Goal: Communication & Community: Answer question/provide support

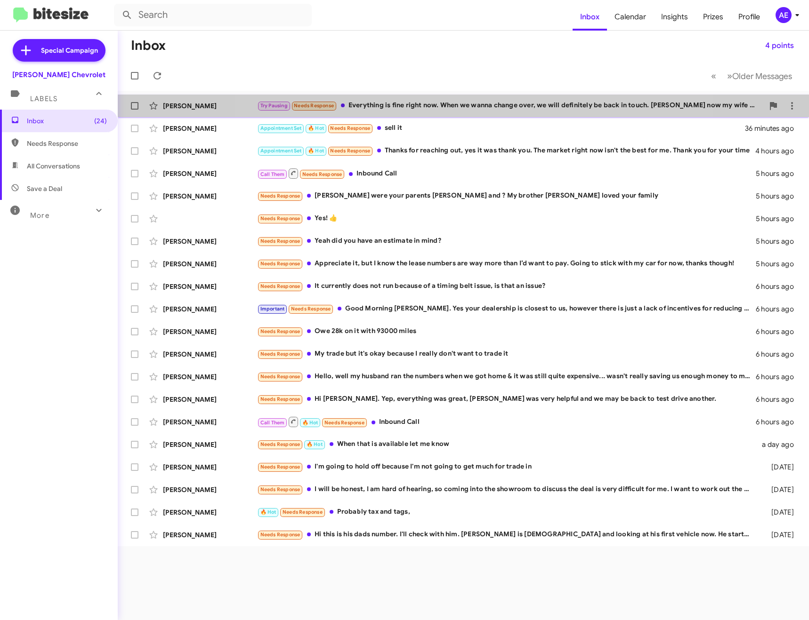
click at [462, 102] on div "Try Pausing Needs Response Everything is fine right now. When we wanna change o…" at bounding box center [510, 105] width 507 height 11
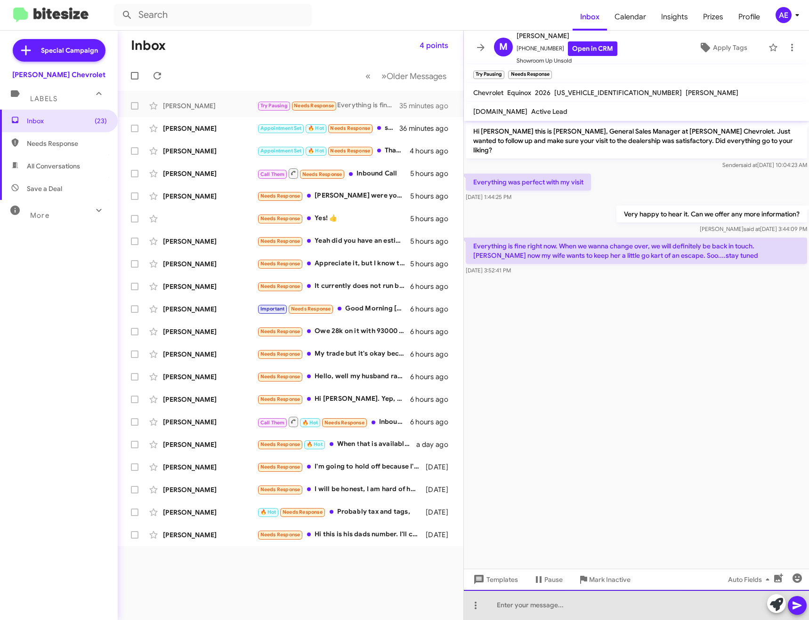
click at [626, 608] on div at bounding box center [636, 605] width 345 height 30
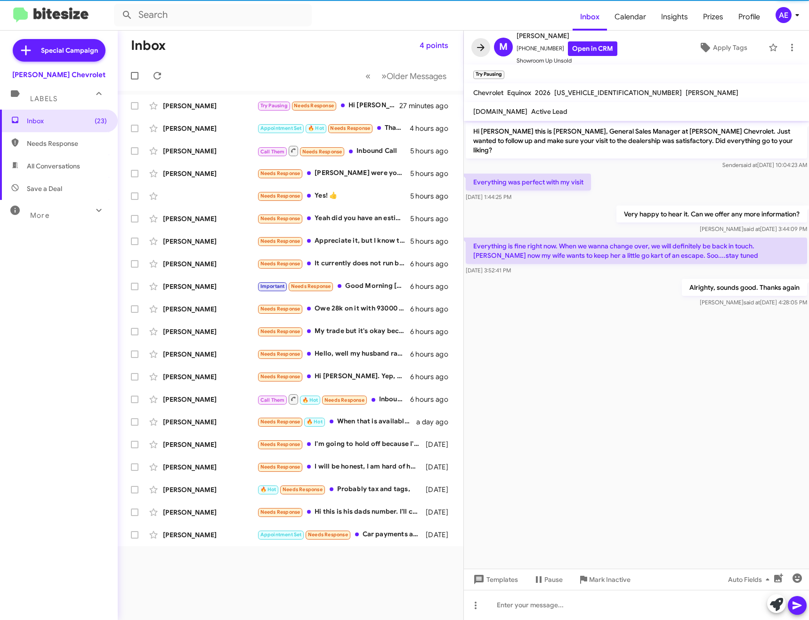
click at [484, 48] on icon at bounding box center [480, 47] width 11 height 11
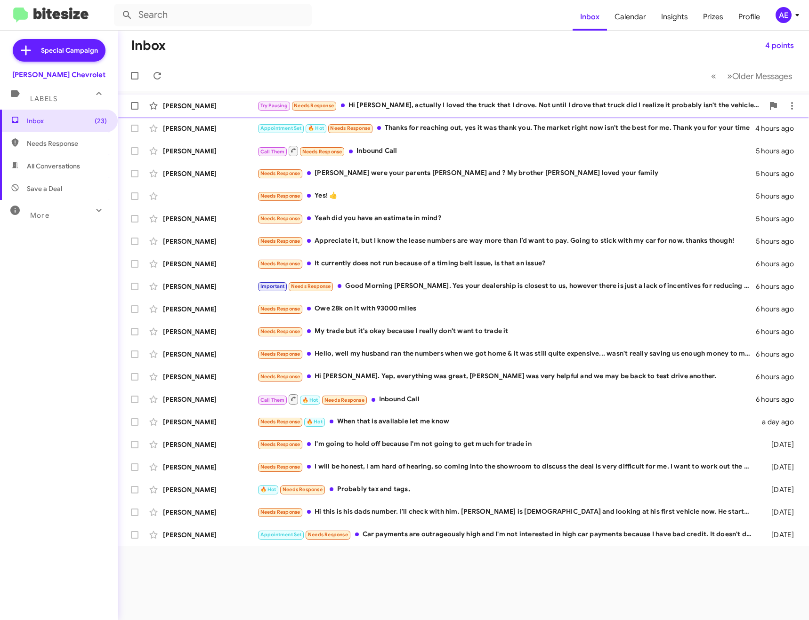
click at [444, 99] on div "[PERSON_NAME] Try Pausing Needs Response Hi [PERSON_NAME], actually I loved the…" at bounding box center [463, 106] width 676 height 19
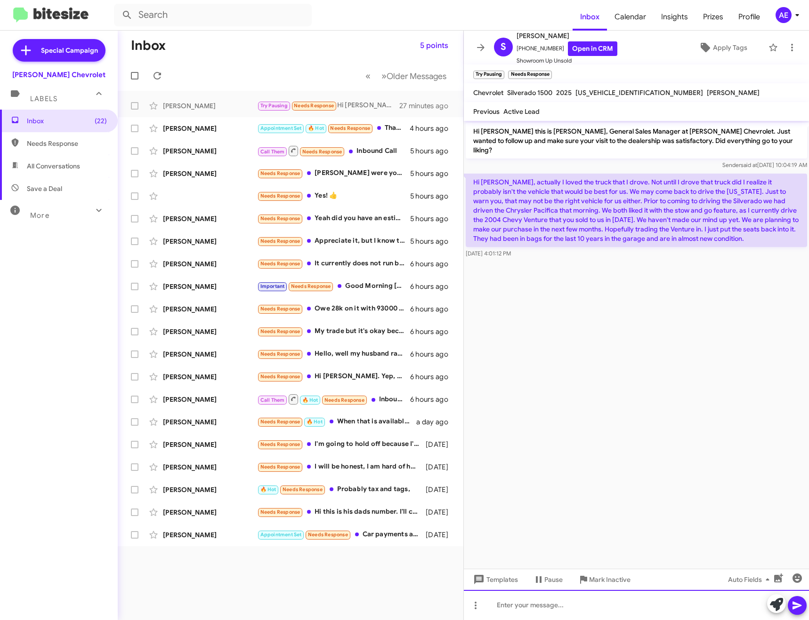
click at [613, 606] on div at bounding box center [636, 605] width 345 height 30
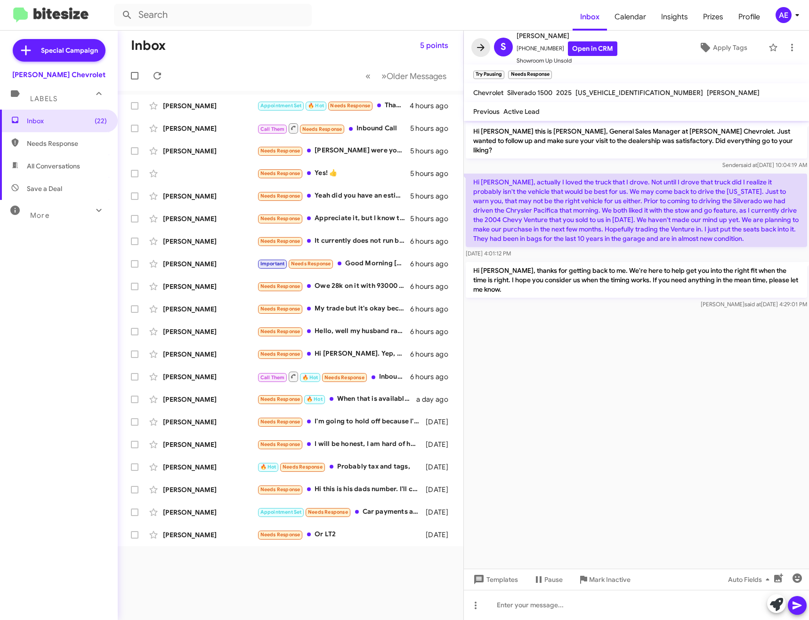
click at [483, 43] on icon at bounding box center [480, 47] width 11 height 11
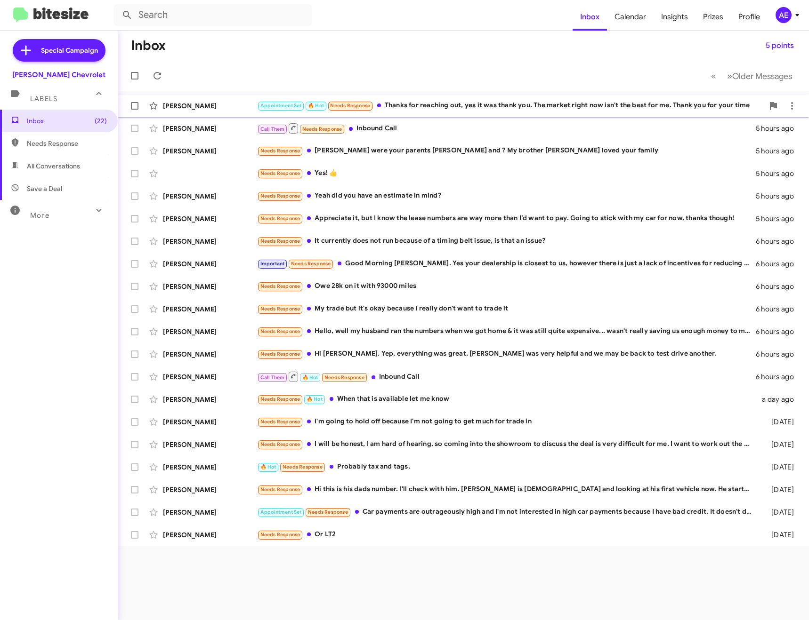
click at [506, 107] on div "Appointment Set 🔥 Hot Needs Response Thanks for reaching out, yes it was thank …" at bounding box center [510, 105] width 507 height 11
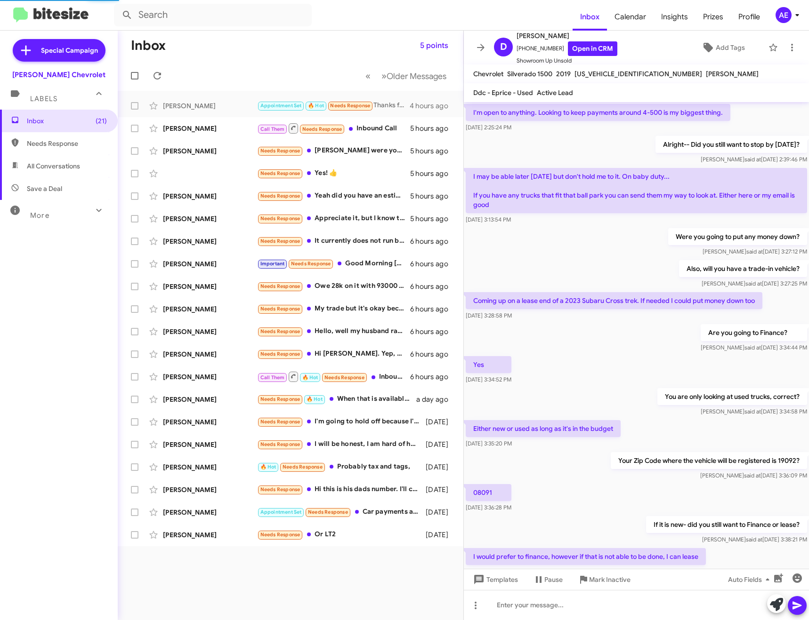
scroll to position [267, 0]
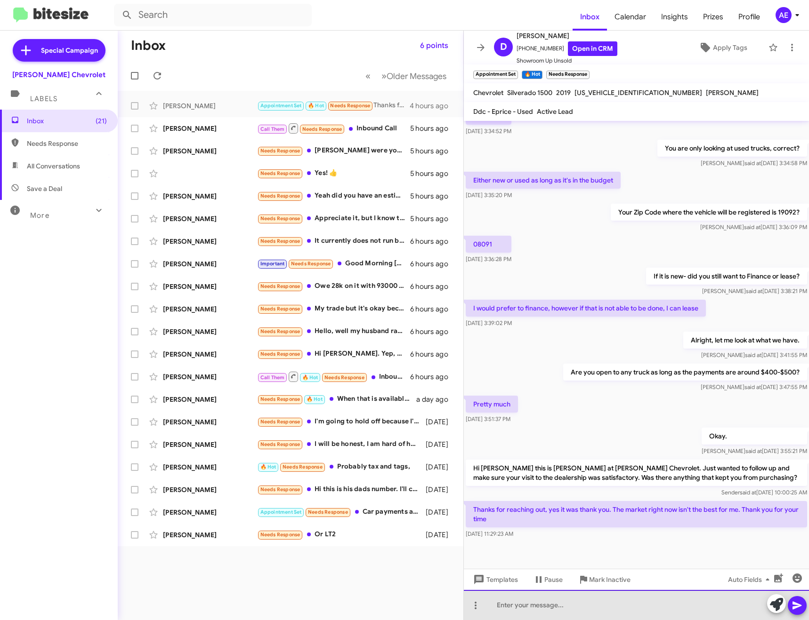
click at [548, 607] on div at bounding box center [636, 605] width 345 height 30
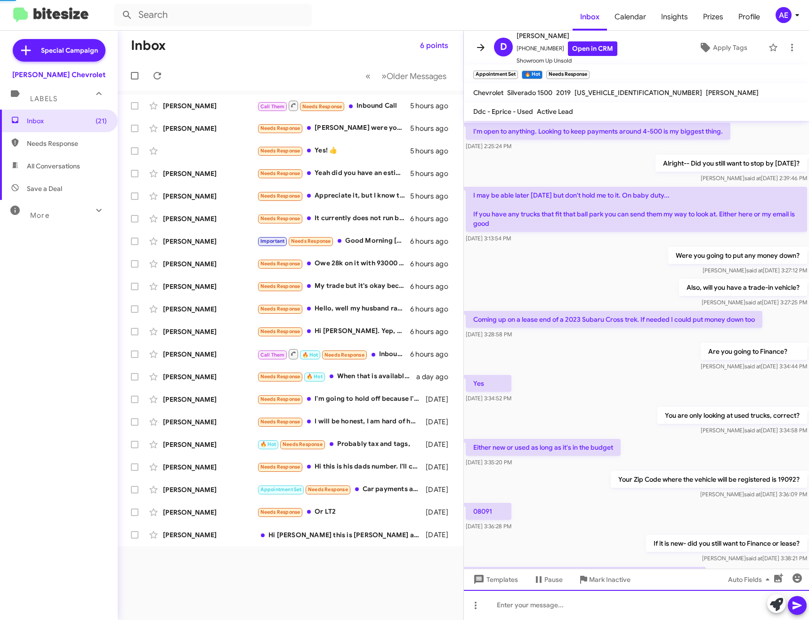
scroll to position [47, 0]
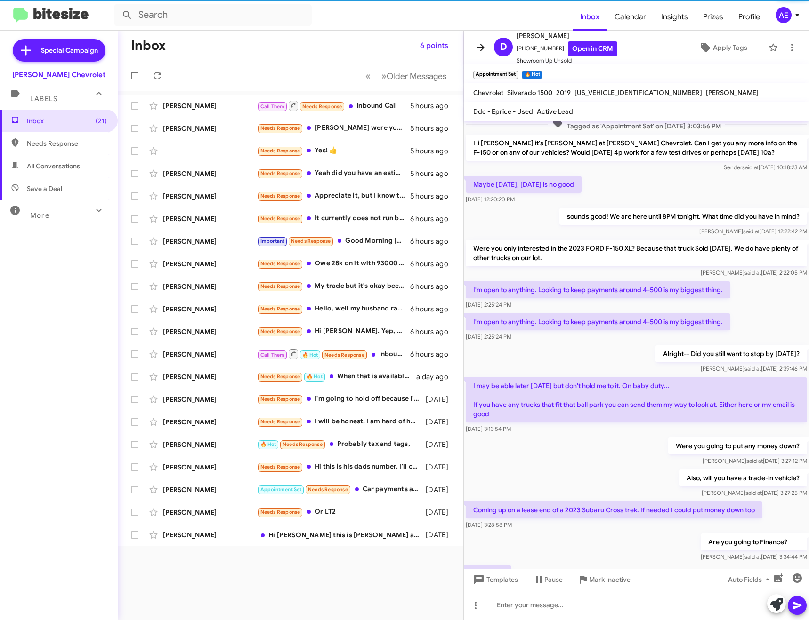
click at [480, 45] on icon at bounding box center [480, 47] width 11 height 11
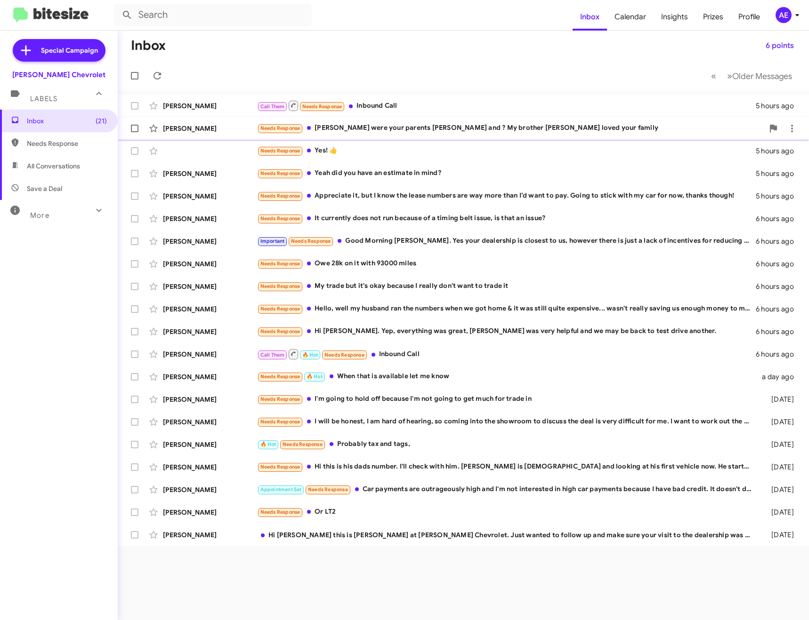
click at [436, 130] on div "Needs Response [PERSON_NAME] were your parents [PERSON_NAME] and ? My brother […" at bounding box center [510, 128] width 507 height 11
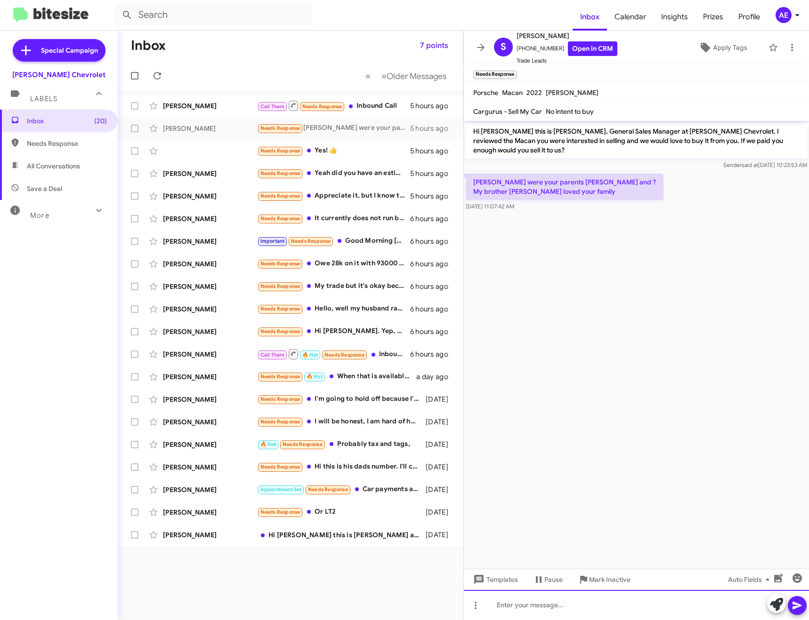
drag, startPoint x: 632, startPoint y: 599, endPoint x: 631, endPoint y: 567, distance: 32.0
click at [632, 600] on div at bounding box center [636, 605] width 345 height 30
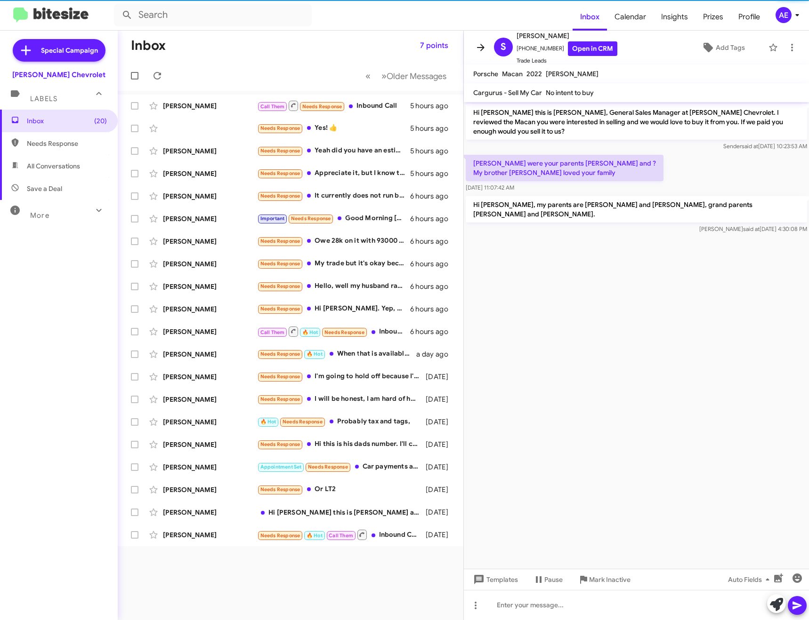
click at [486, 51] on icon at bounding box center [480, 47] width 11 height 11
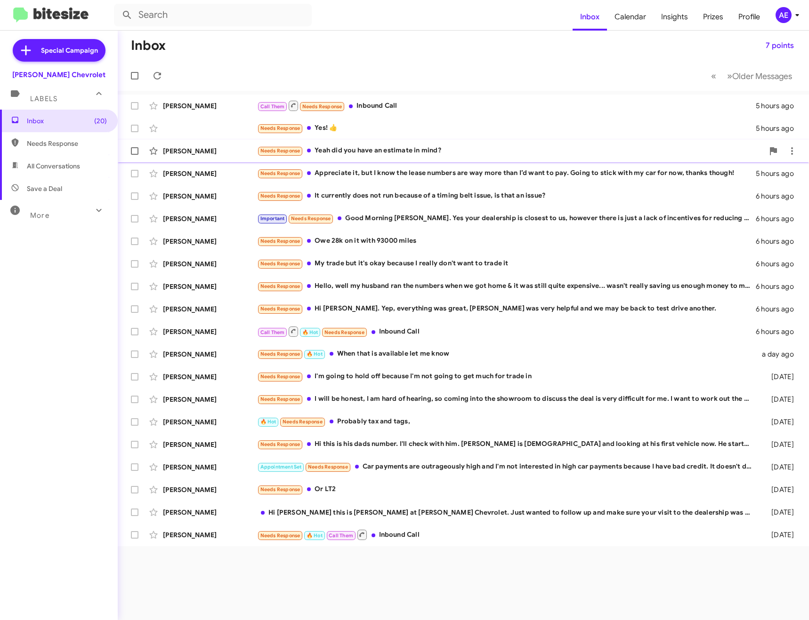
click at [373, 151] on div "Needs Response Yeah did you have an estimate in mind?" at bounding box center [510, 150] width 507 height 11
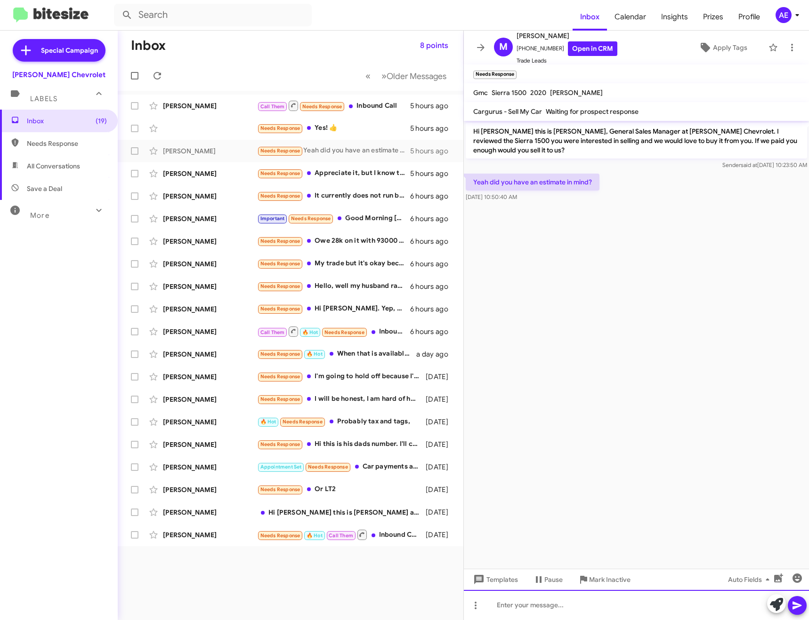
click at [528, 605] on div at bounding box center [636, 605] width 345 height 30
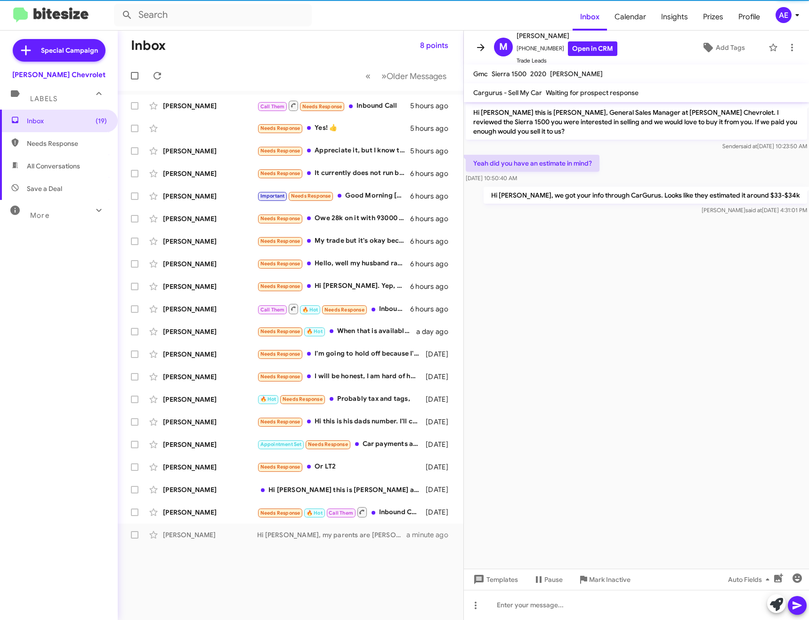
click at [486, 49] on span at bounding box center [480, 47] width 19 height 11
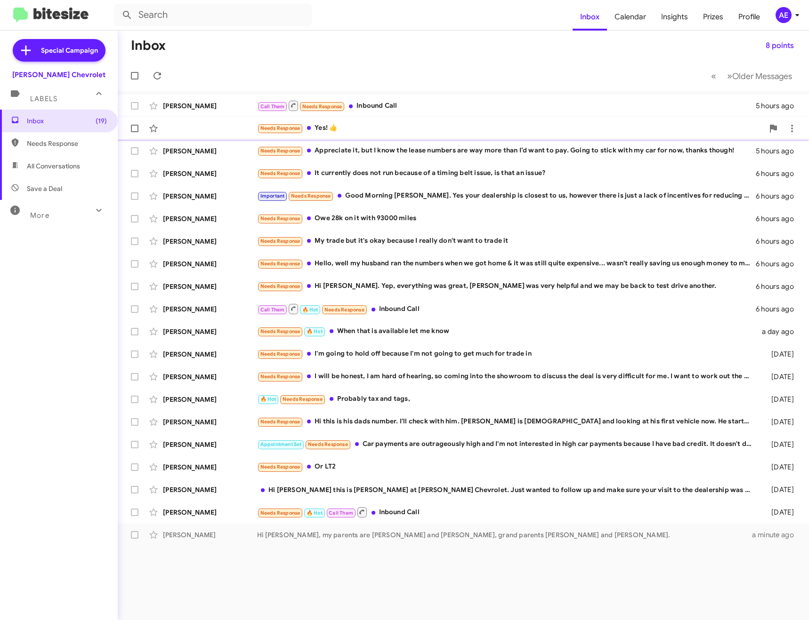
click at [383, 118] on span "Needs Response Yes! 👍 5 hours ago" at bounding box center [463, 128] width 691 height 23
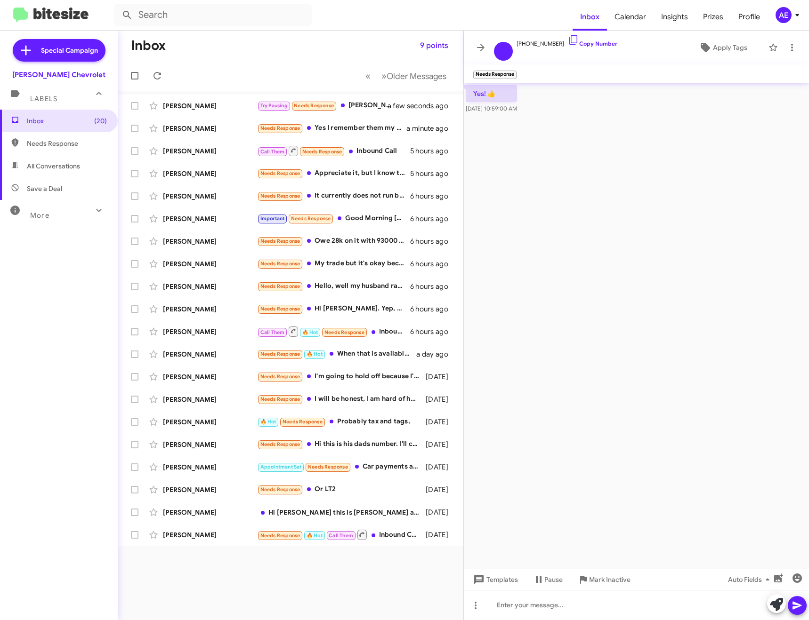
click at [472, 39] on mat-toolbar "[PHONE_NUMBER] Copy Number Apply Tags" at bounding box center [636, 48] width 345 height 34
click at [475, 45] on icon at bounding box center [480, 47] width 11 height 11
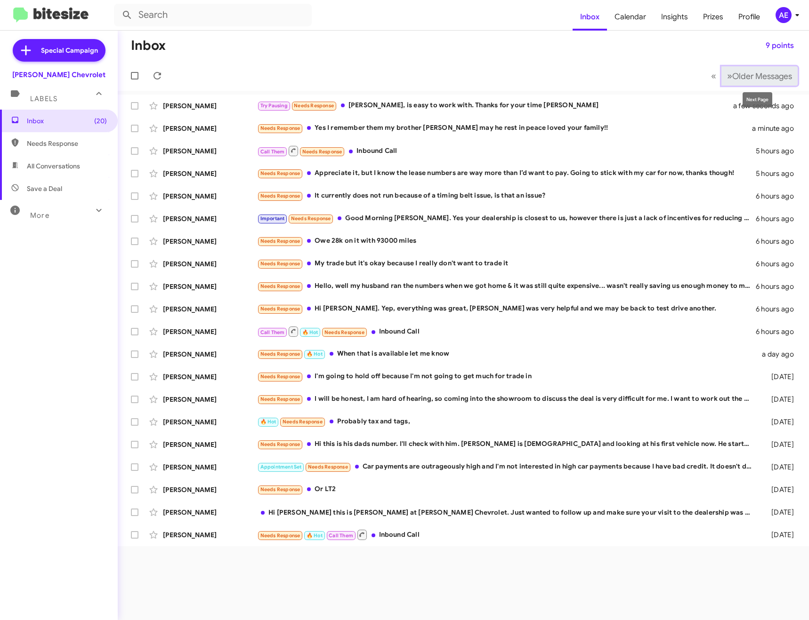
click at [769, 75] on span "Older Messages" at bounding box center [762, 76] width 60 height 10
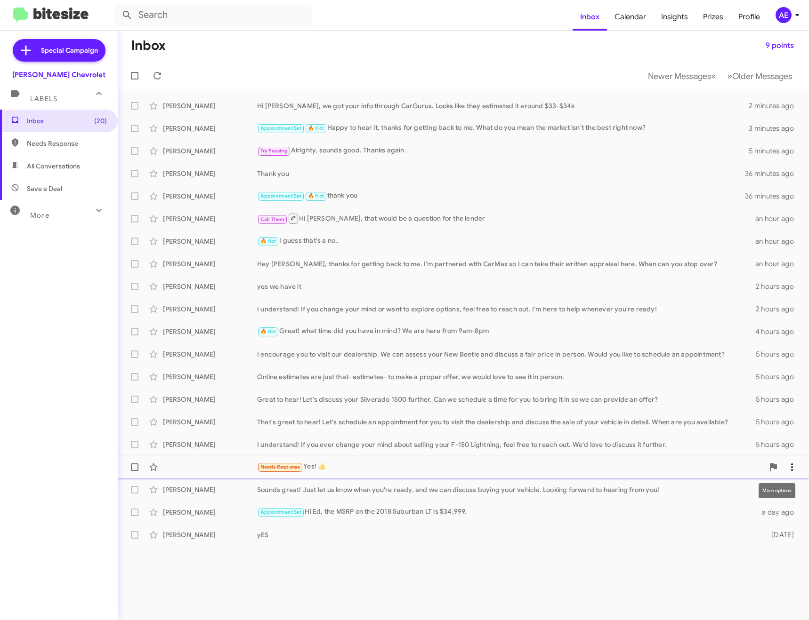
click at [788, 466] on icon at bounding box center [791, 467] width 11 height 11
click at [745, 498] on span "Mark as unread" at bounding box center [721, 492] width 48 height 23
click at [678, 71] on span "Newer Messages" at bounding box center [679, 76] width 63 height 10
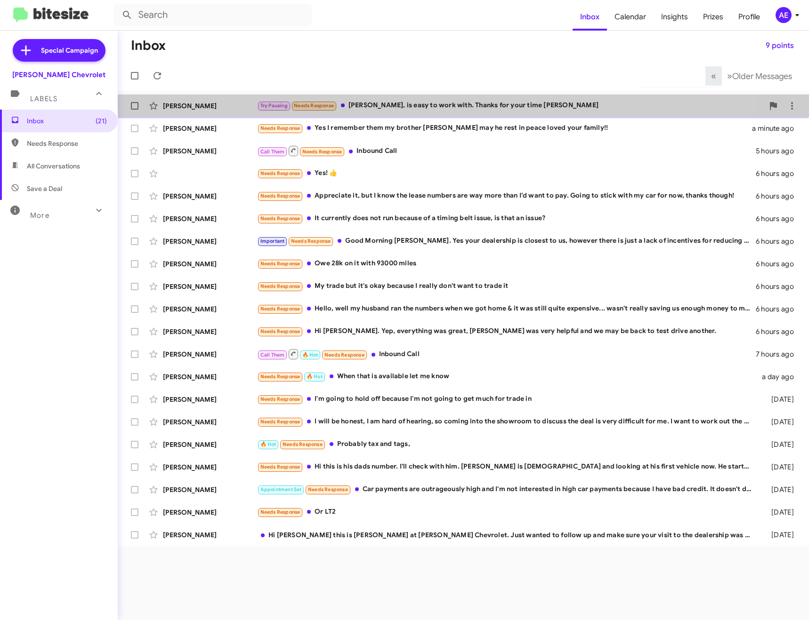
click at [423, 104] on div "Try Pausing Needs Response [PERSON_NAME], is easy to work with. Thanks for your…" at bounding box center [510, 105] width 507 height 11
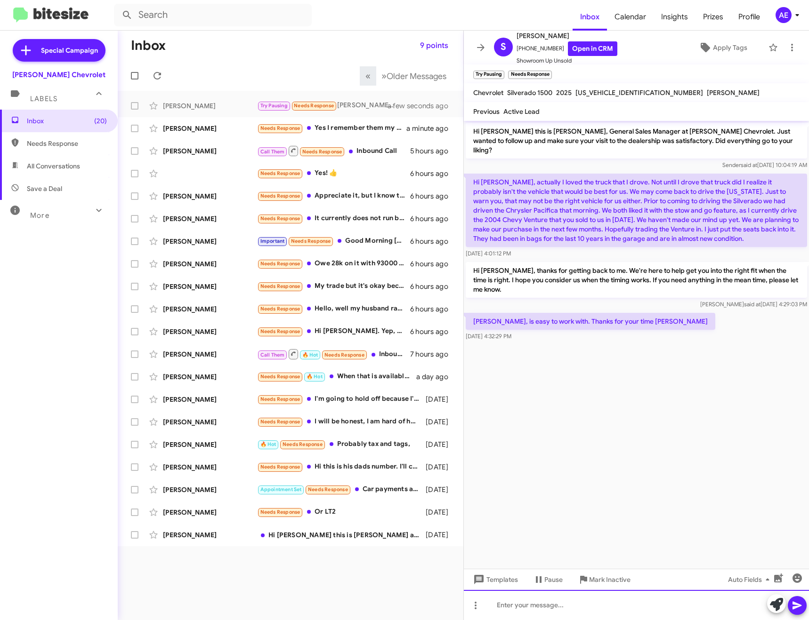
click at [594, 603] on div at bounding box center [636, 605] width 345 height 30
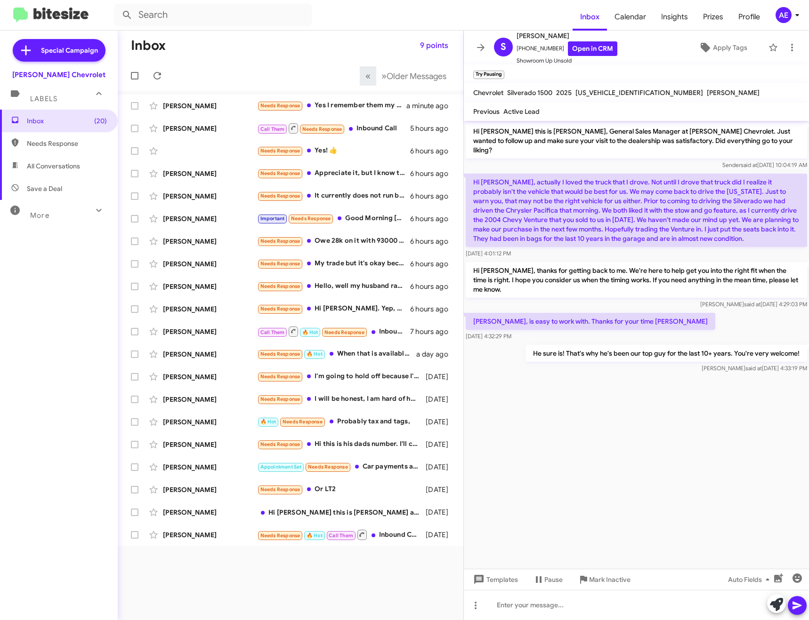
click at [489, 49] on span at bounding box center [480, 47] width 19 height 11
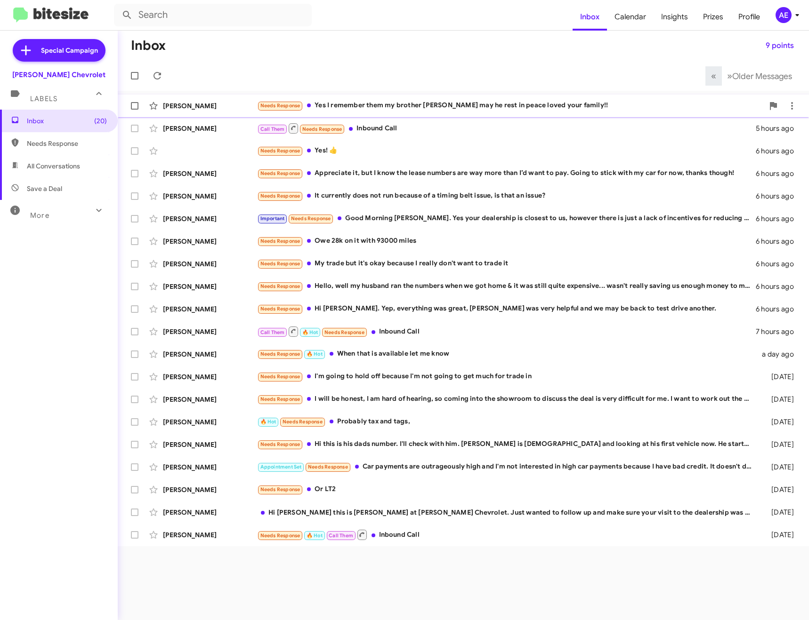
click at [507, 100] on div "Needs Response Yes I remember them my brother [PERSON_NAME] may he rest in peac…" at bounding box center [510, 105] width 507 height 11
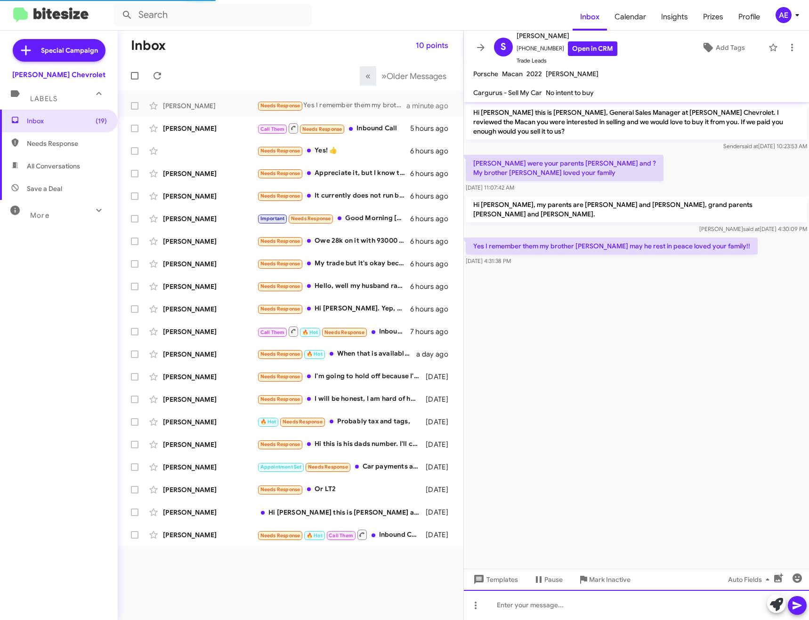
click at [560, 606] on div at bounding box center [636, 605] width 345 height 30
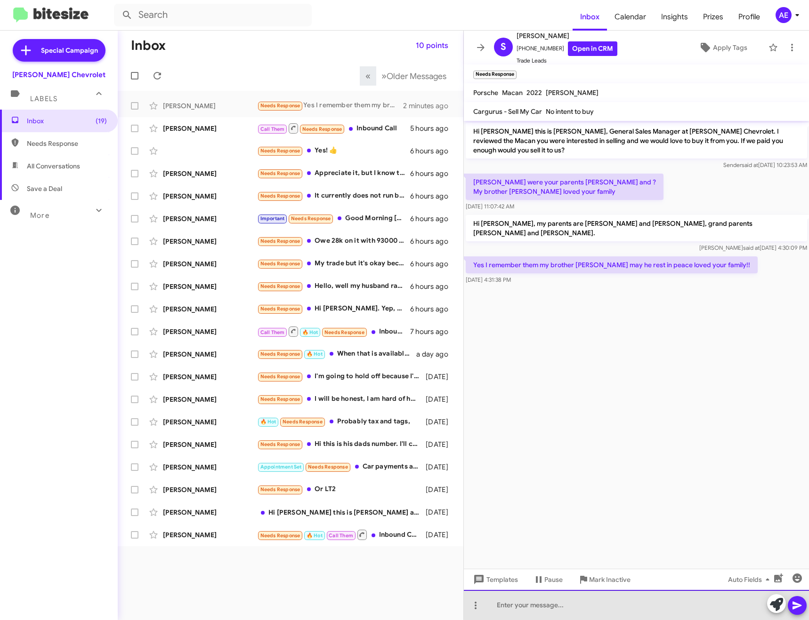
click at [765, 603] on div at bounding box center [636, 605] width 345 height 30
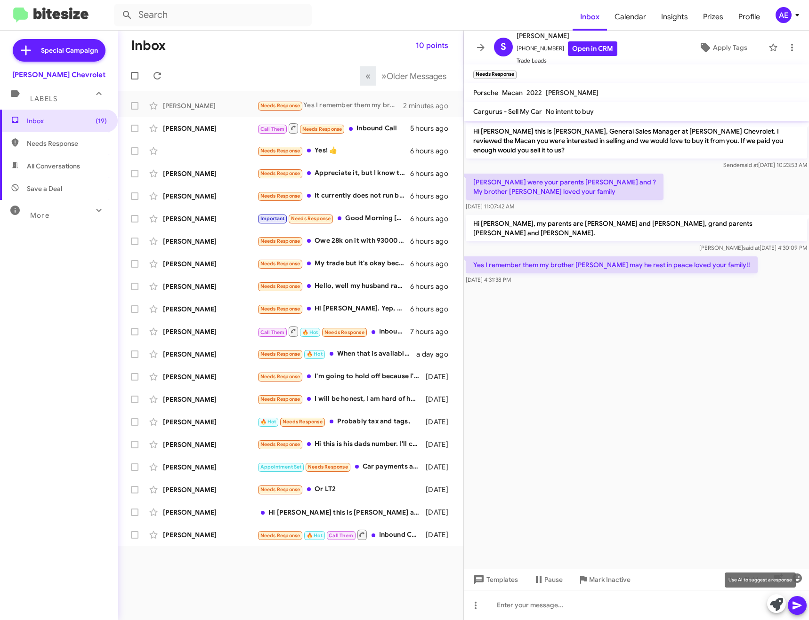
click at [768, 603] on button at bounding box center [776, 604] width 19 height 19
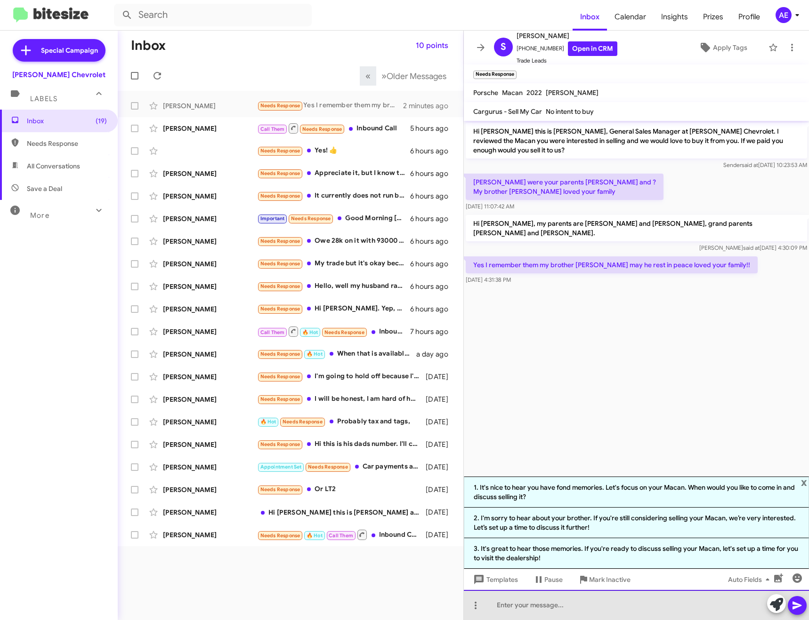
click at [633, 603] on div at bounding box center [636, 605] width 345 height 30
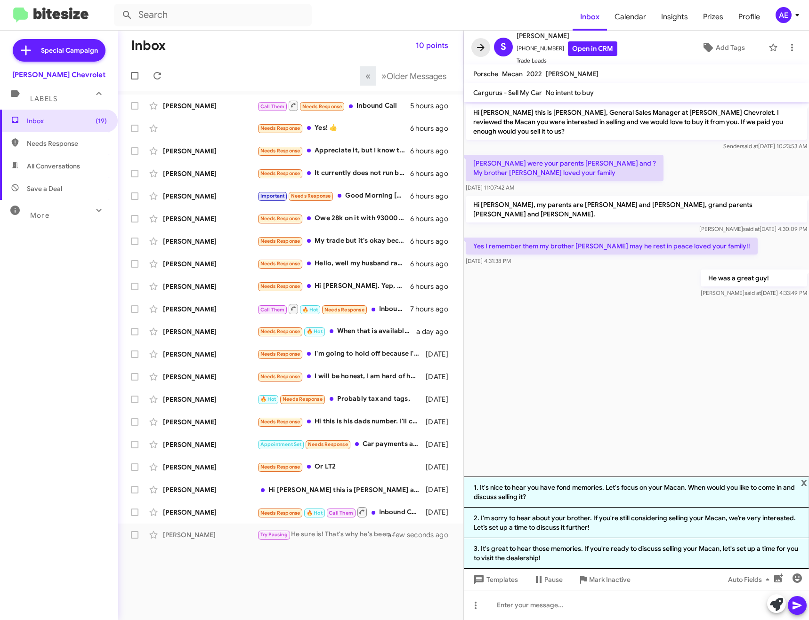
click at [489, 45] on span at bounding box center [480, 47] width 19 height 11
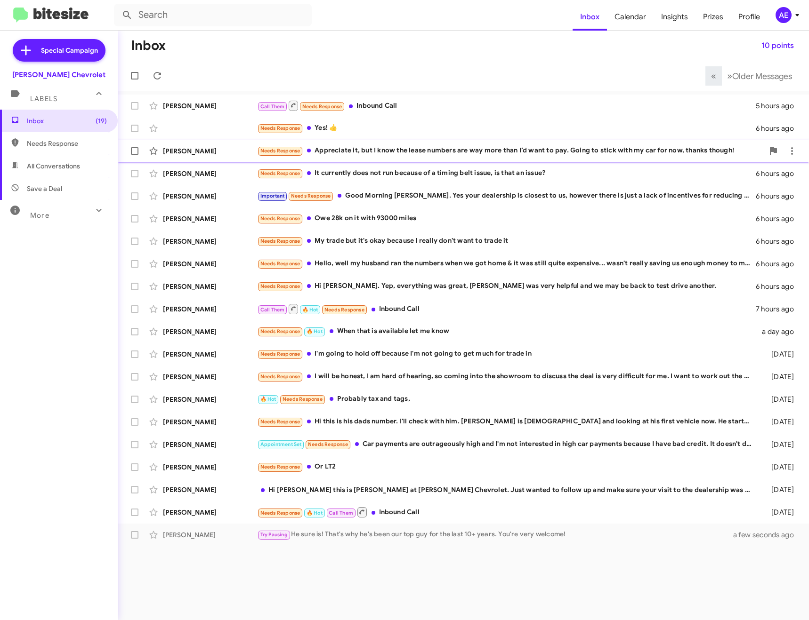
click at [426, 149] on div "Needs Response Appreciate it, but I know the lease numbers are way more than I’…" at bounding box center [510, 150] width 507 height 11
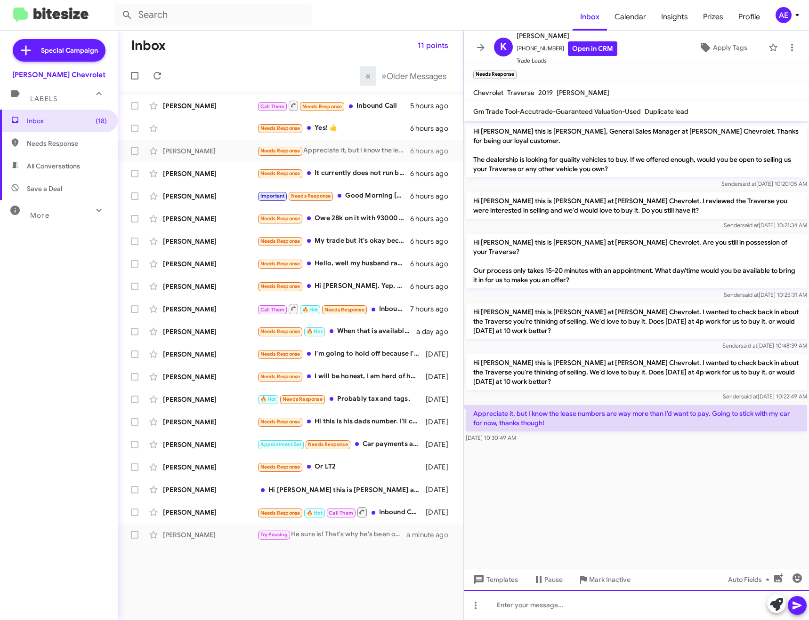
click at [571, 604] on div at bounding box center [636, 605] width 345 height 30
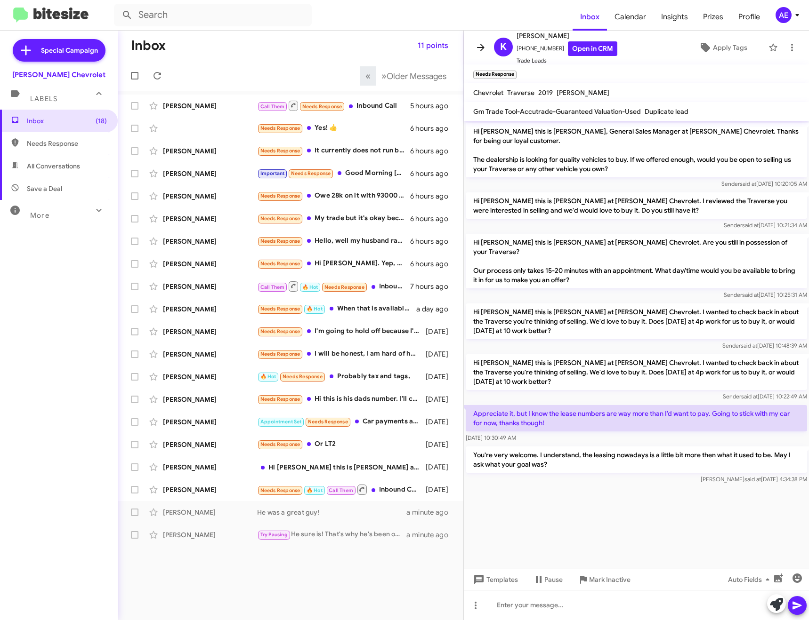
click at [482, 46] on icon at bounding box center [481, 47] width 8 height 7
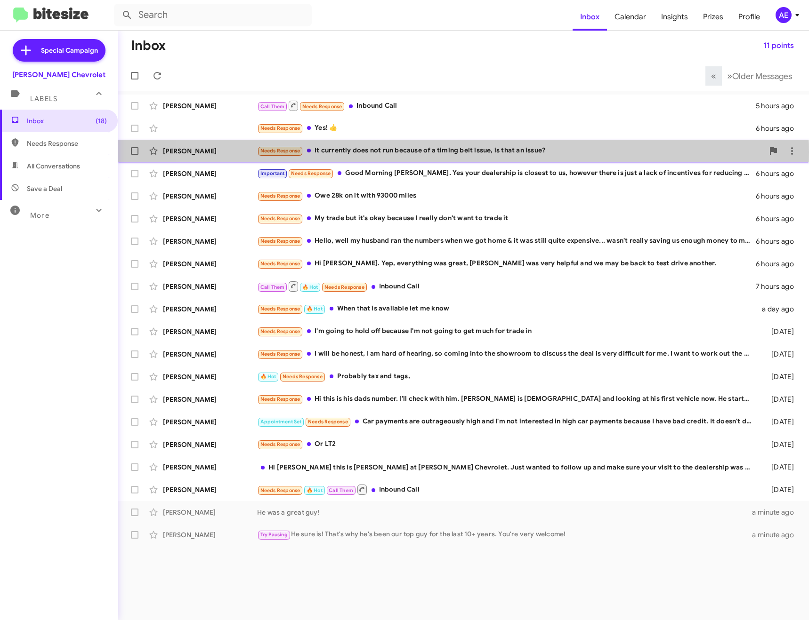
click at [432, 153] on div "Needs Response It currently does not run because of a timing belt issue, is tha…" at bounding box center [510, 150] width 507 height 11
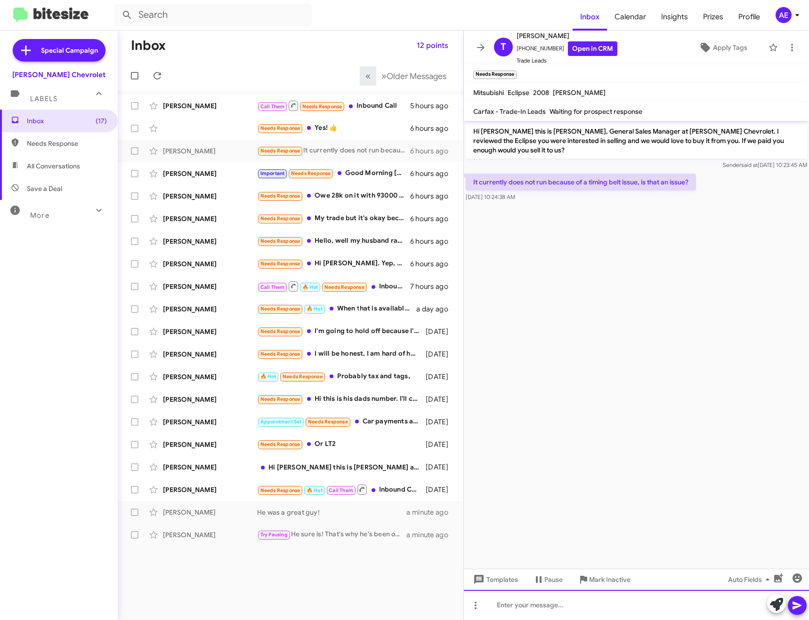
click at [592, 602] on div at bounding box center [636, 605] width 345 height 30
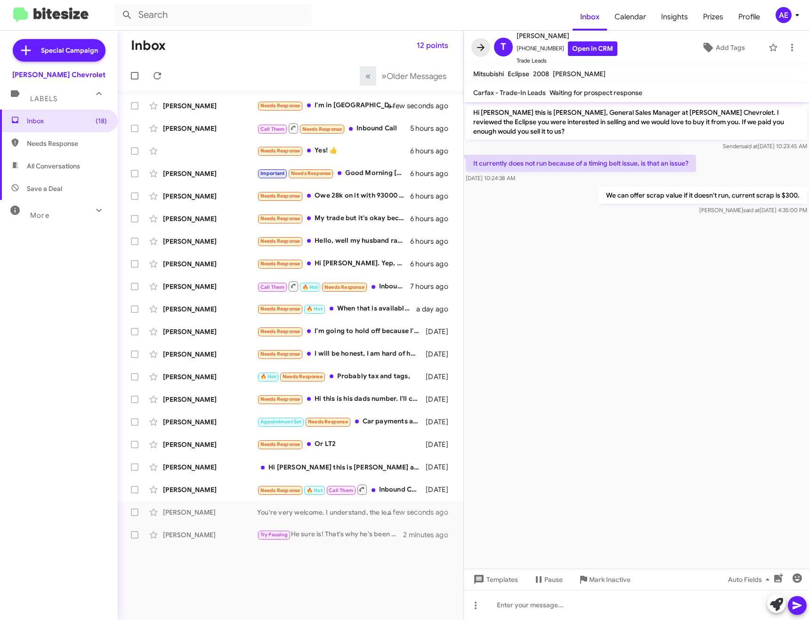
click at [481, 47] on icon at bounding box center [481, 47] width 8 height 7
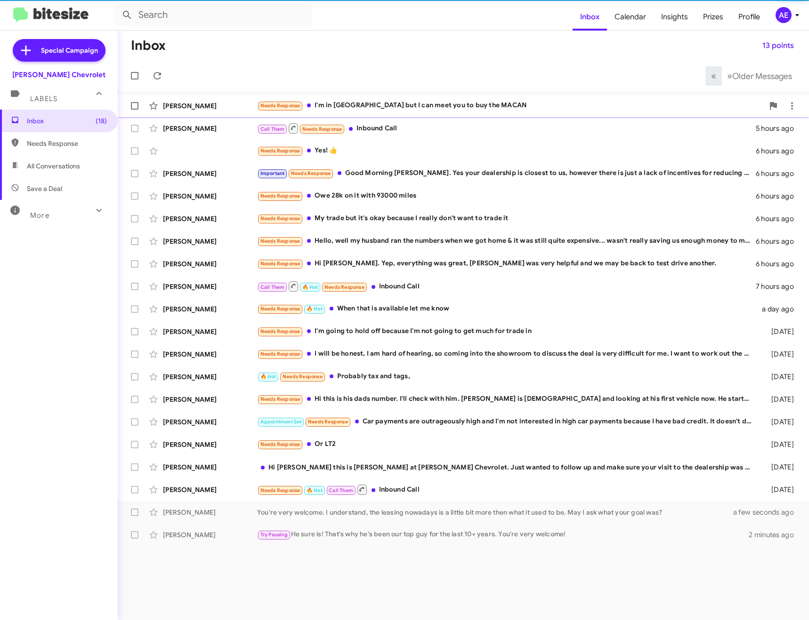
click at [463, 109] on div "Needs Response I'm in [GEOGRAPHIC_DATA] but I can meet you to buy the MACAN" at bounding box center [510, 105] width 507 height 11
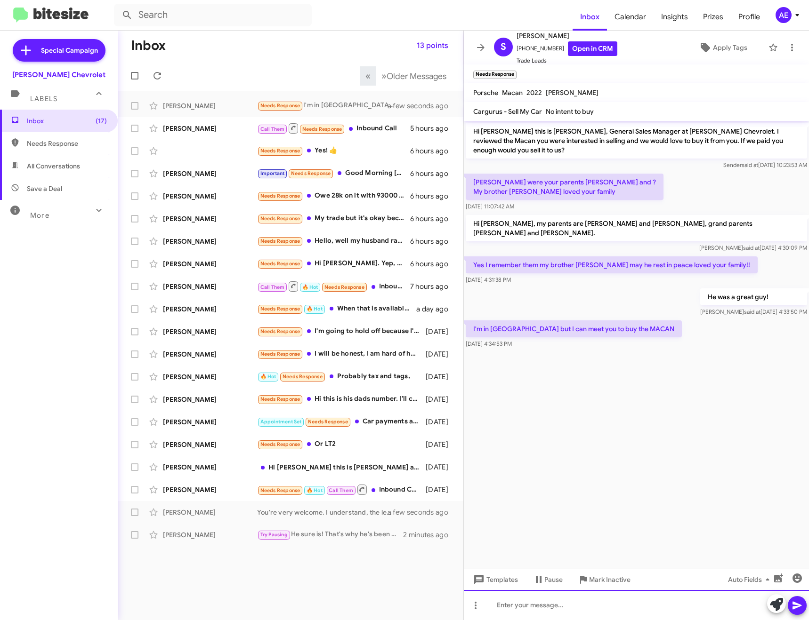
click at [579, 603] on div at bounding box center [636, 605] width 345 height 30
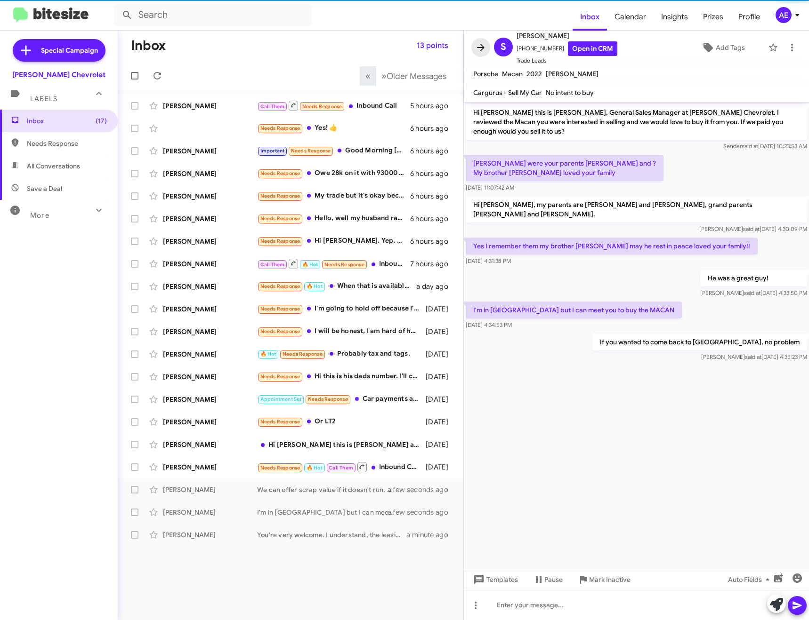
click at [483, 45] on icon at bounding box center [480, 47] width 11 height 11
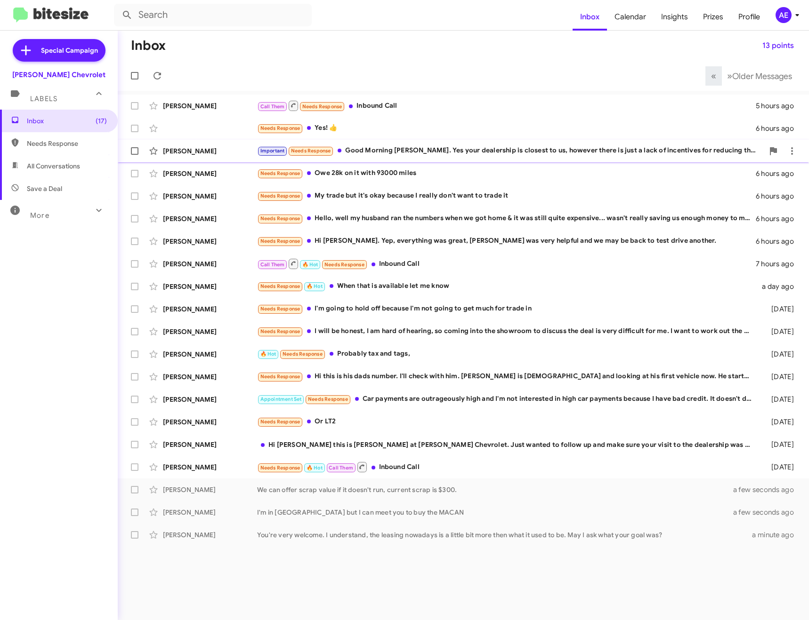
click at [382, 152] on div "Important Needs Response Good Morning [PERSON_NAME]. Yes your dealership is clo…" at bounding box center [510, 150] width 507 height 11
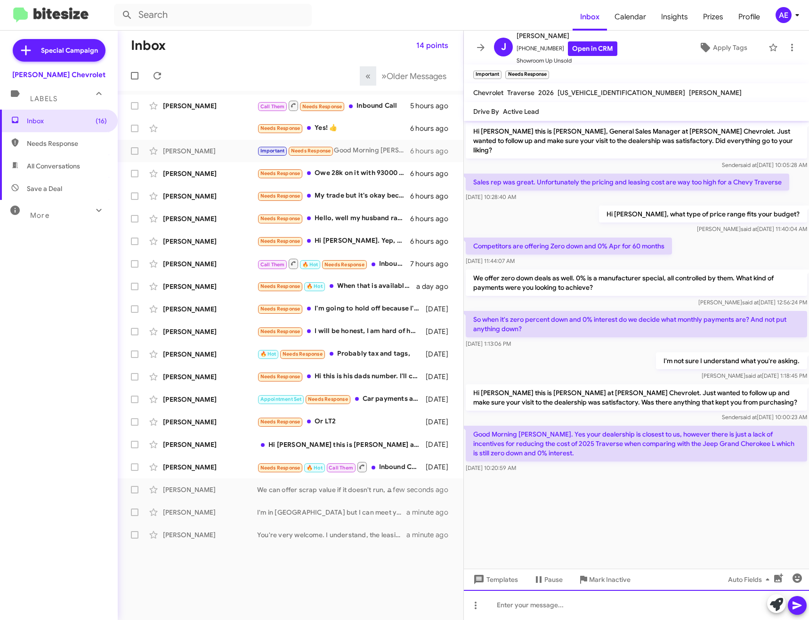
click at [624, 609] on div at bounding box center [636, 605] width 345 height 30
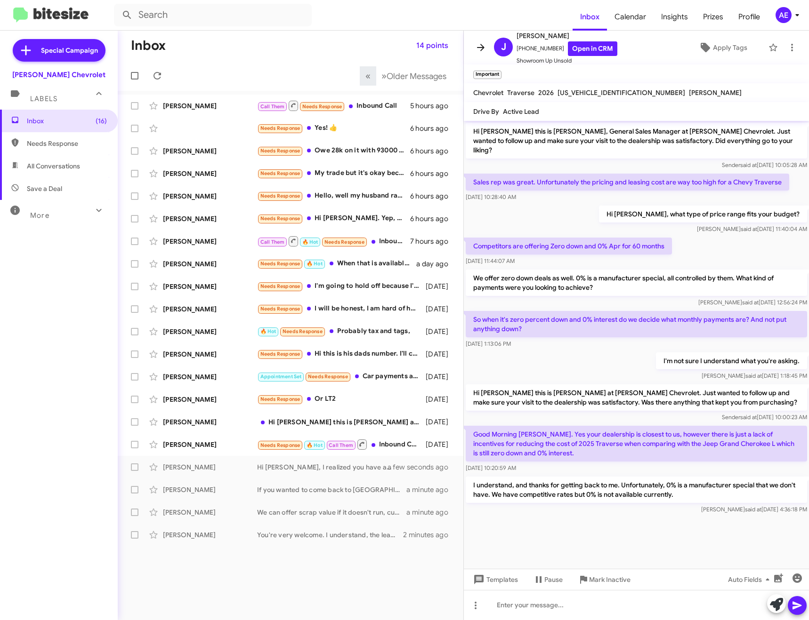
click at [483, 43] on icon at bounding box center [480, 47] width 11 height 11
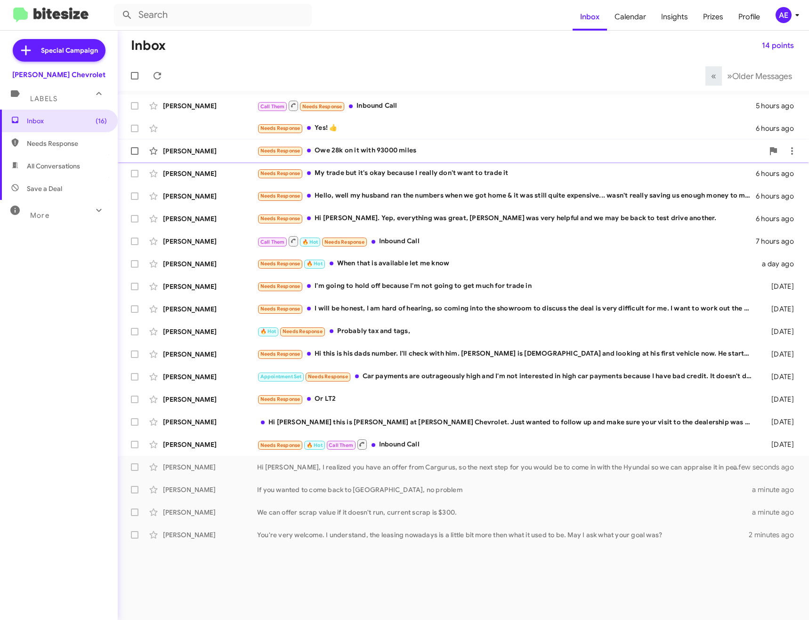
click at [416, 149] on div "Needs Response Owe 28k on it with 93000 miles" at bounding box center [510, 150] width 507 height 11
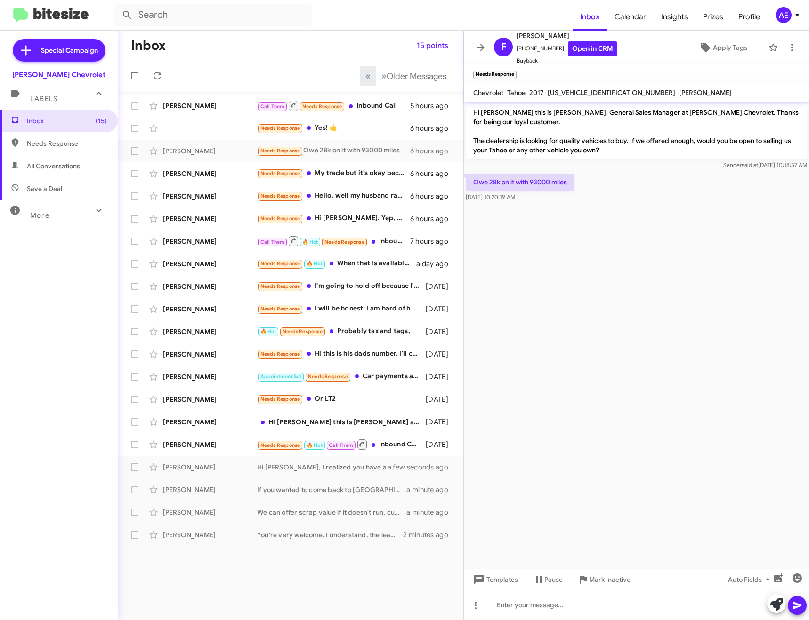
click at [586, 95] on span "[US_VEHICLE_IDENTIFICATION_NUMBER]" at bounding box center [611, 93] width 128 height 8
copy span "[US_VEHICLE_IDENTIFICATION_NUMBER]"
drag, startPoint x: 570, startPoint y: 613, endPoint x: 572, endPoint y: 604, distance: 9.2
click at [570, 613] on div at bounding box center [636, 605] width 345 height 30
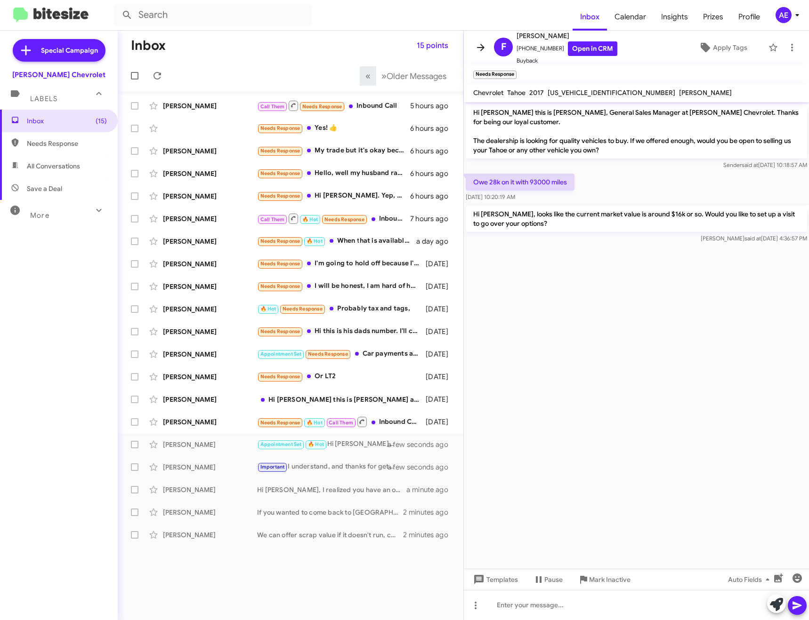
click at [477, 50] on icon at bounding box center [480, 47] width 11 height 11
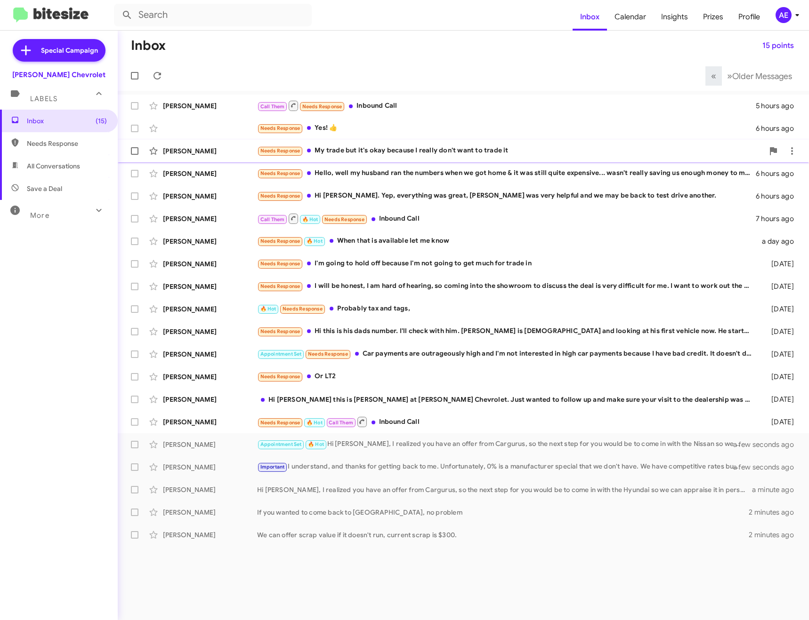
click at [445, 152] on div "Needs Response My trade but it's okay because I really don't want to trade it" at bounding box center [510, 150] width 507 height 11
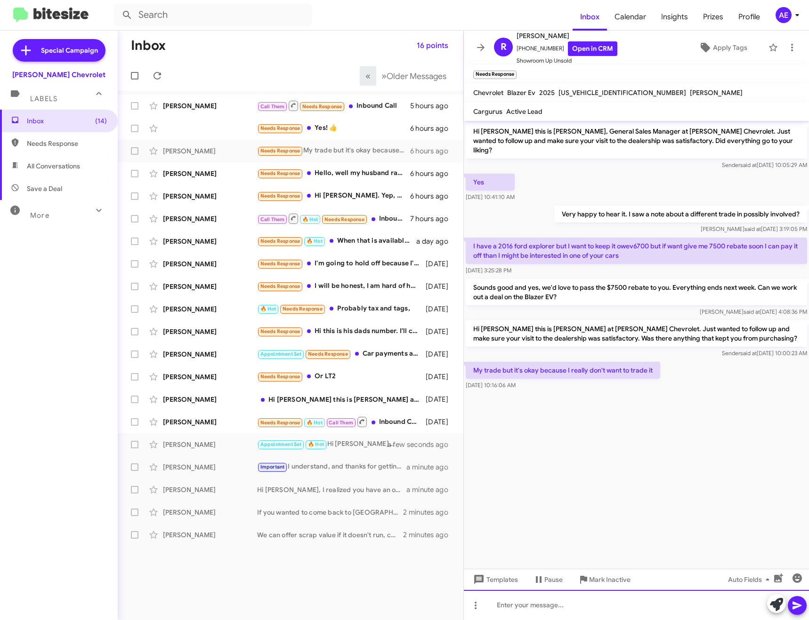
click at [552, 612] on div at bounding box center [636, 605] width 345 height 30
click at [776, 600] on icon at bounding box center [776, 604] width 13 height 13
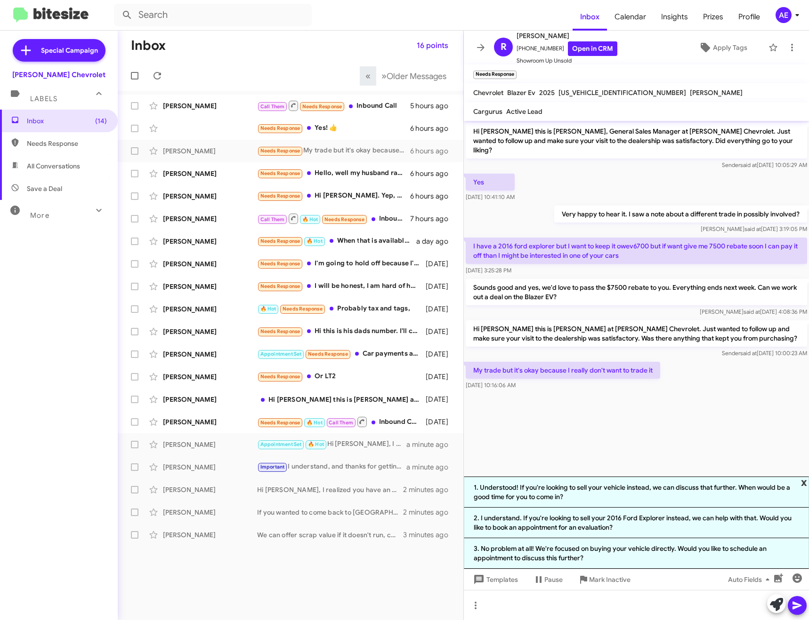
click at [804, 483] on span "x" at bounding box center [804, 482] width 6 height 11
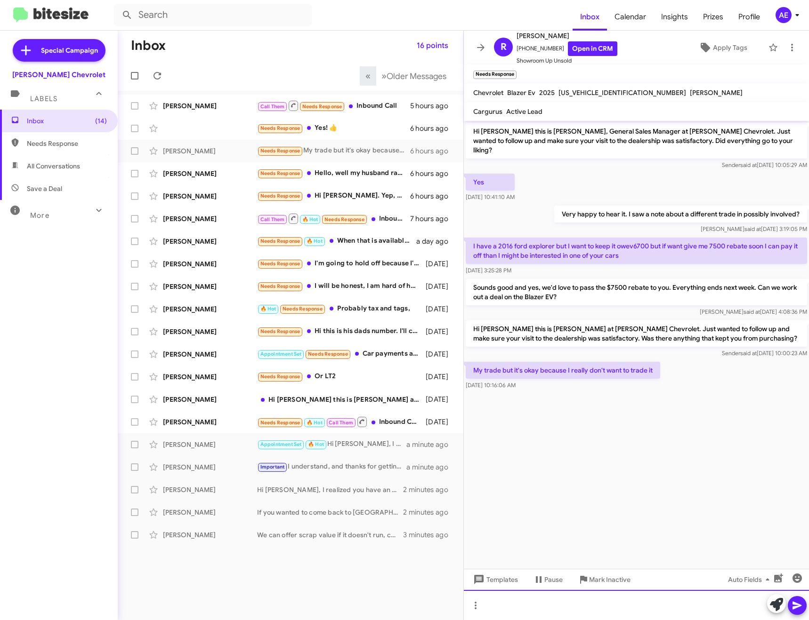
click at [618, 607] on div at bounding box center [636, 605] width 345 height 30
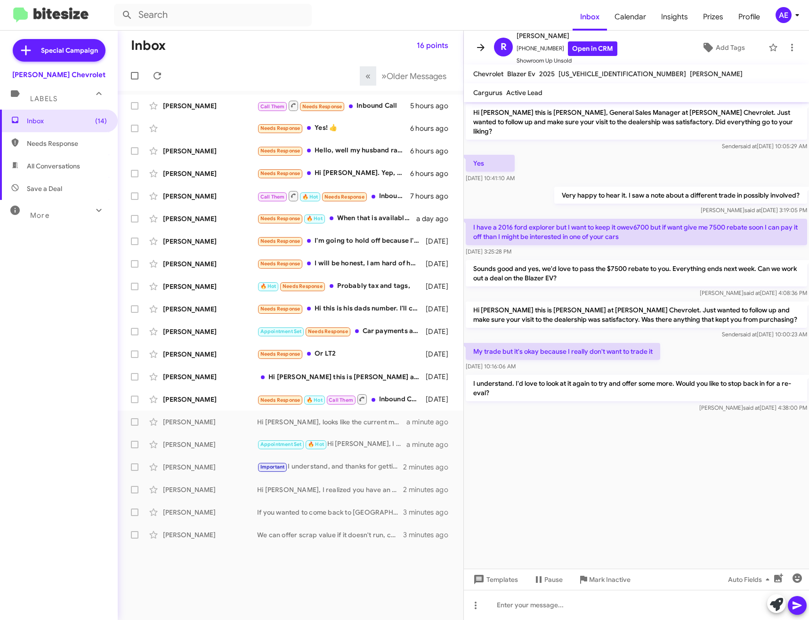
click at [477, 49] on icon at bounding box center [480, 47] width 11 height 11
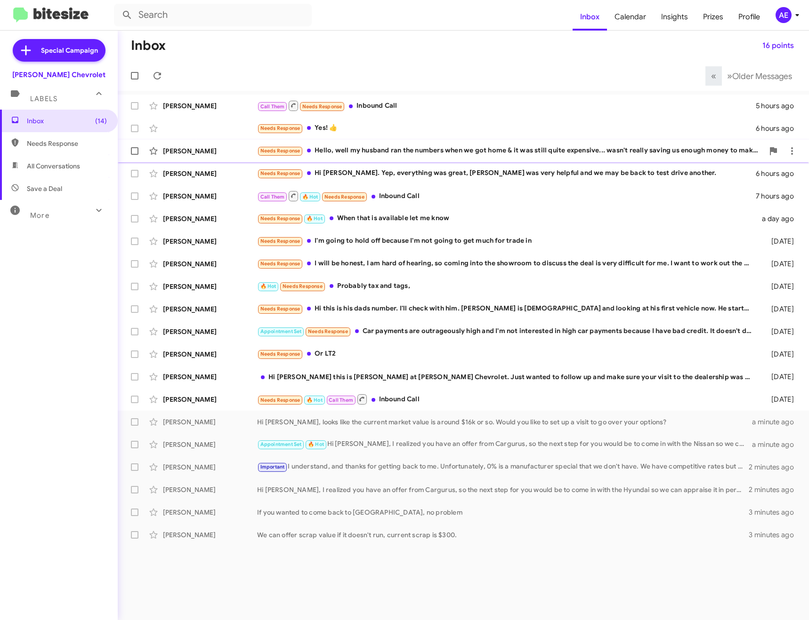
click at [456, 143] on div "[PERSON_NAME] Needs Response Hello, well my husband ran the numbers when we got…" at bounding box center [463, 151] width 676 height 19
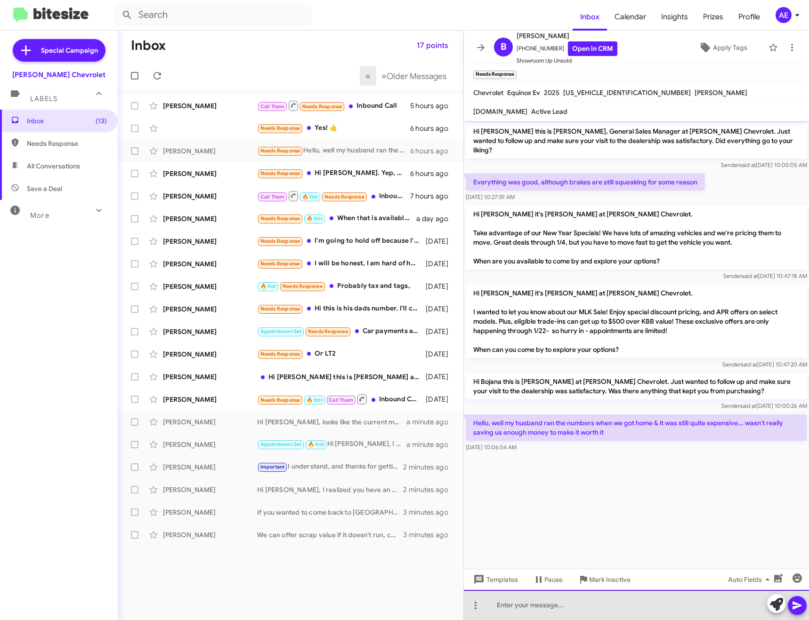
click at [576, 599] on div at bounding box center [636, 605] width 345 height 30
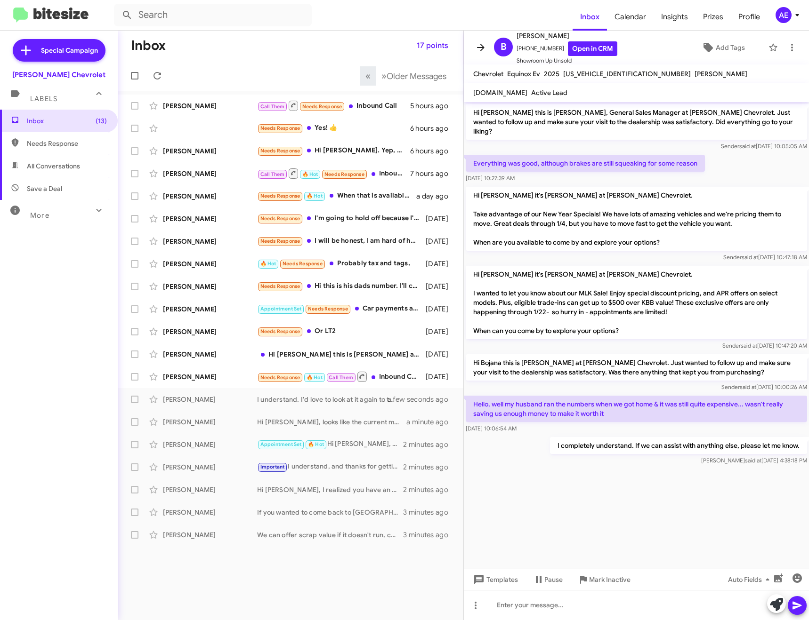
click at [481, 45] on icon at bounding box center [480, 47] width 11 height 11
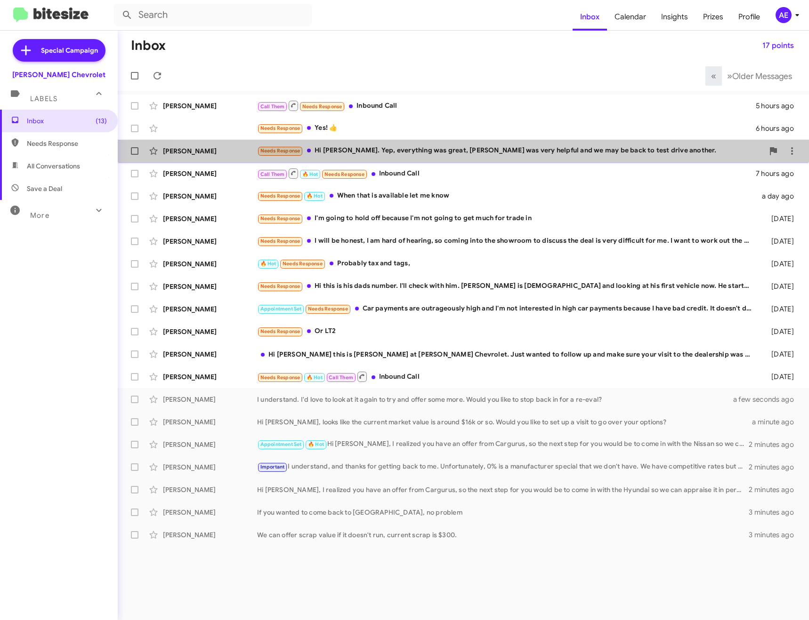
click at [433, 154] on div "Needs Response Hi [PERSON_NAME]. Yep, everything was great, [PERSON_NAME] was v…" at bounding box center [510, 150] width 507 height 11
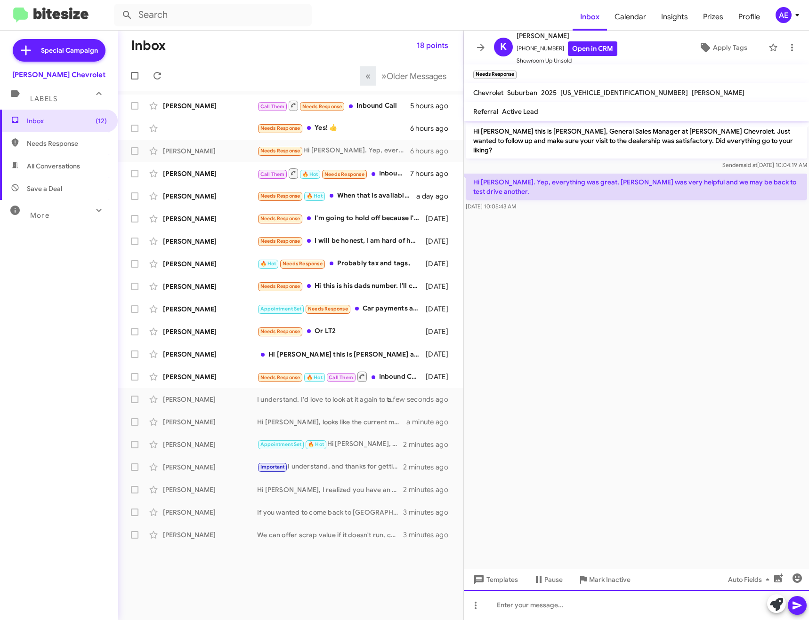
click at [523, 605] on div at bounding box center [636, 605] width 345 height 30
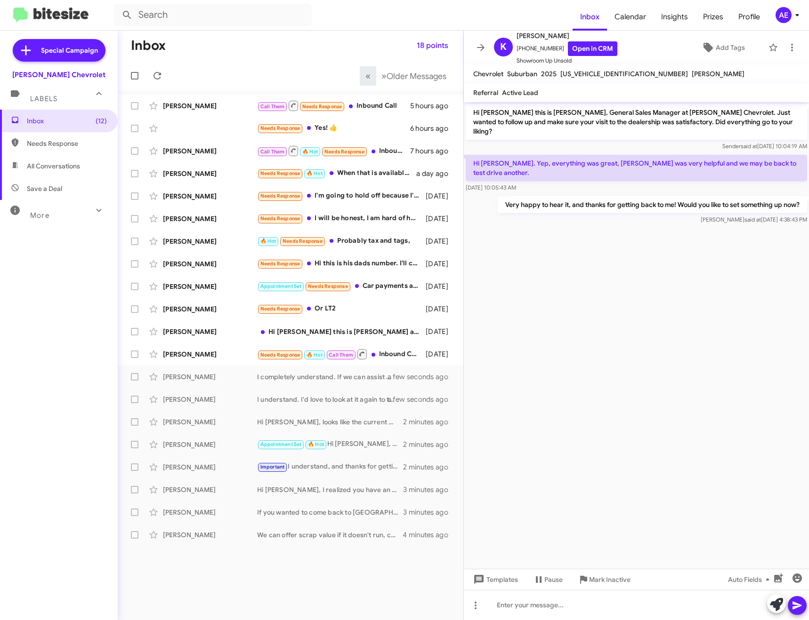
click at [488, 40] on mat-toolbar "[PERSON_NAME] [PHONE_NUMBER] Open in CRM Showroom Up Unsold Add Tags" at bounding box center [636, 48] width 345 height 34
click at [485, 44] on icon at bounding box center [480, 47] width 11 height 11
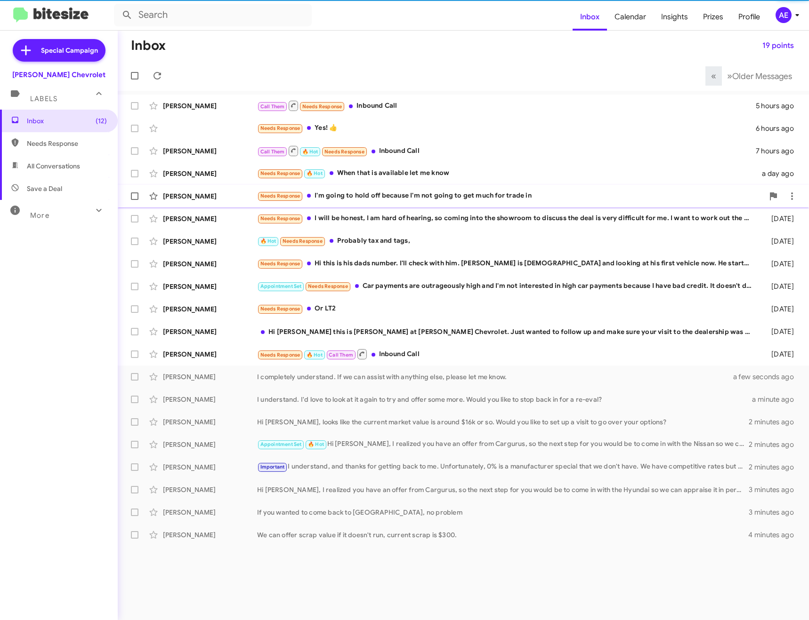
click at [429, 191] on div "Needs Response I'm going to hold off because I'm not going to get much for trad…" at bounding box center [510, 196] width 507 height 11
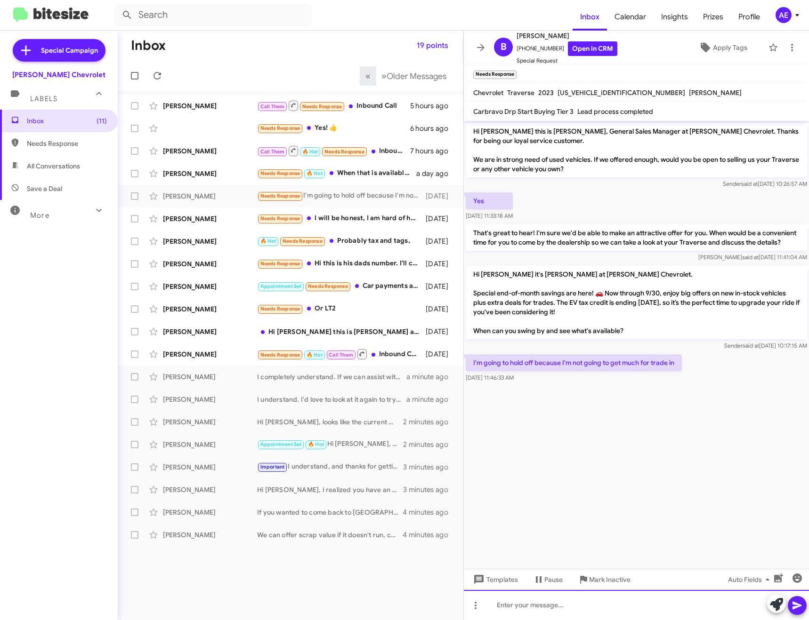
click at [594, 606] on div at bounding box center [636, 605] width 345 height 30
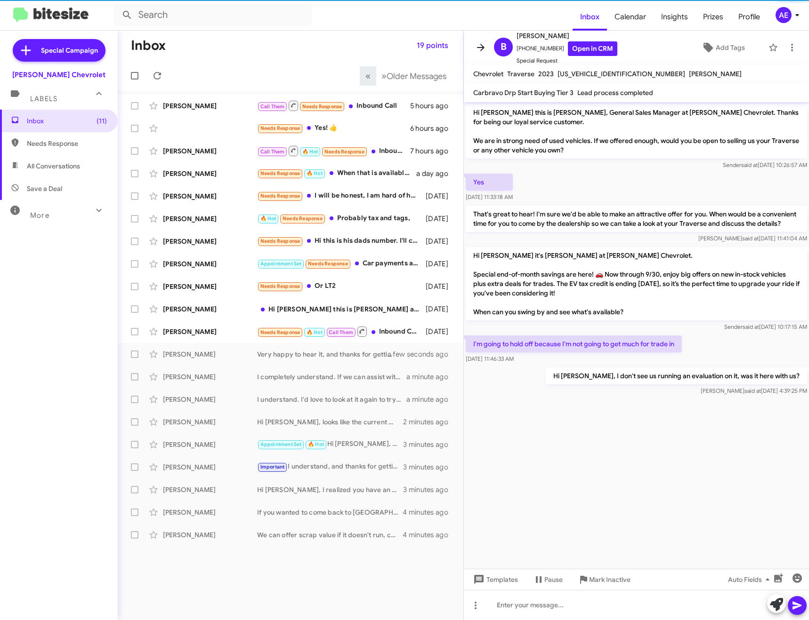
click at [476, 46] on icon at bounding box center [480, 47] width 11 height 11
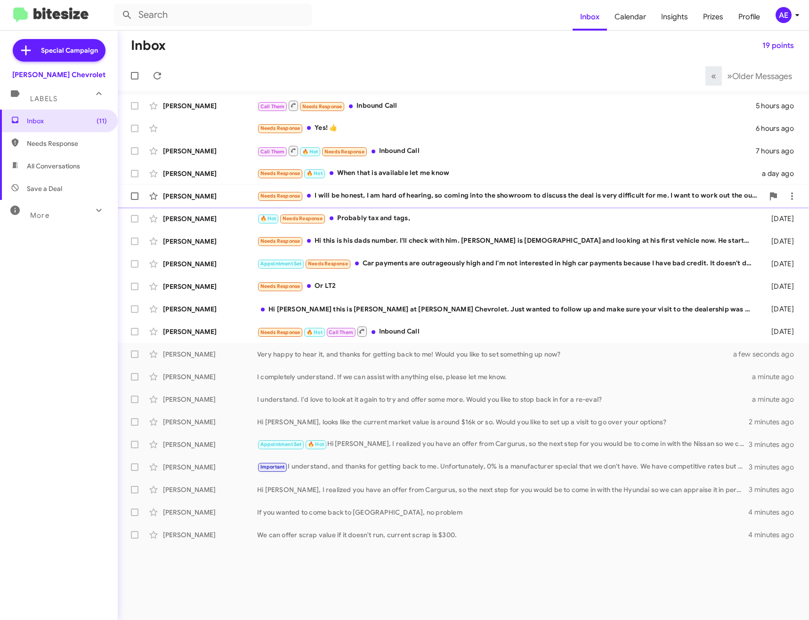
click at [426, 198] on div "Needs Response I will be honest, I am hard of hearing, so coming into the showr…" at bounding box center [510, 196] width 507 height 11
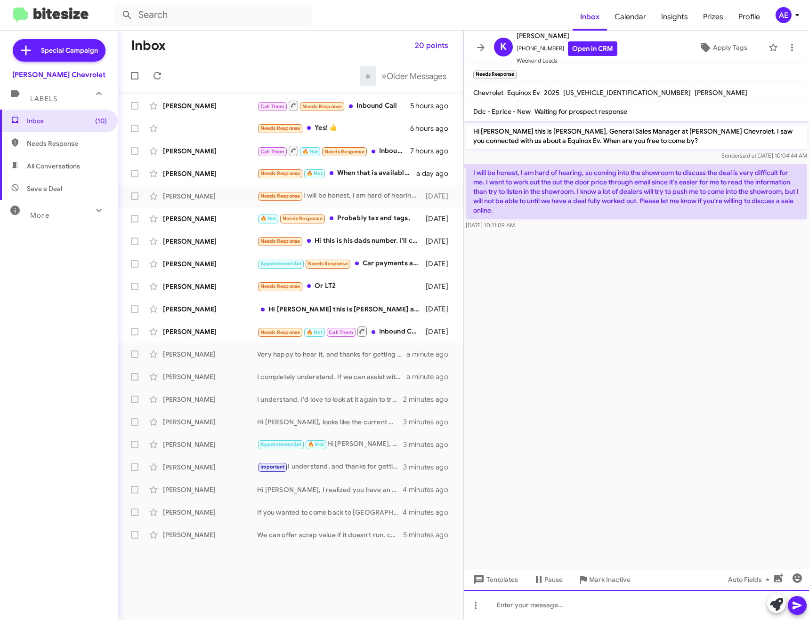
click at [566, 601] on div at bounding box center [636, 605] width 345 height 30
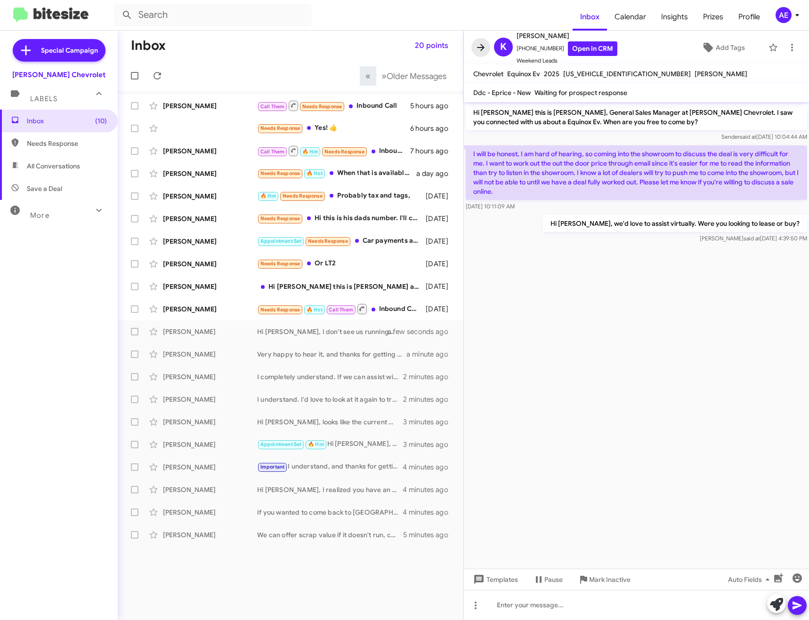
click at [484, 48] on icon at bounding box center [480, 47] width 11 height 11
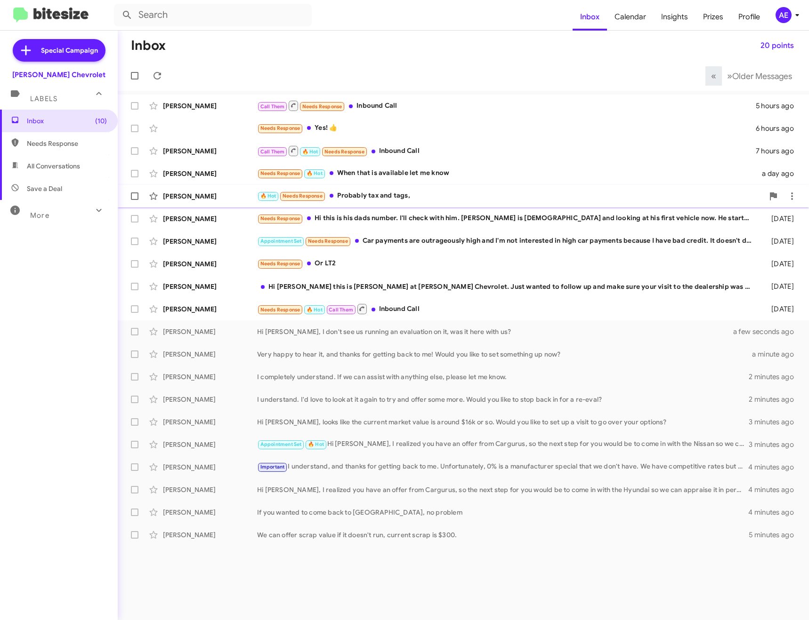
click at [397, 196] on div "🔥 Hot Needs Response Probably tax and tags," at bounding box center [510, 196] width 507 height 11
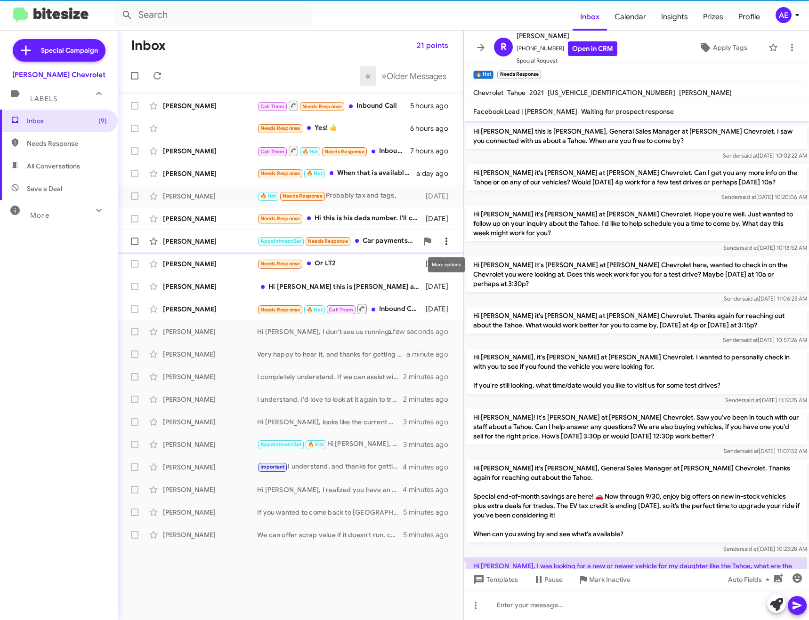
scroll to position [202, 0]
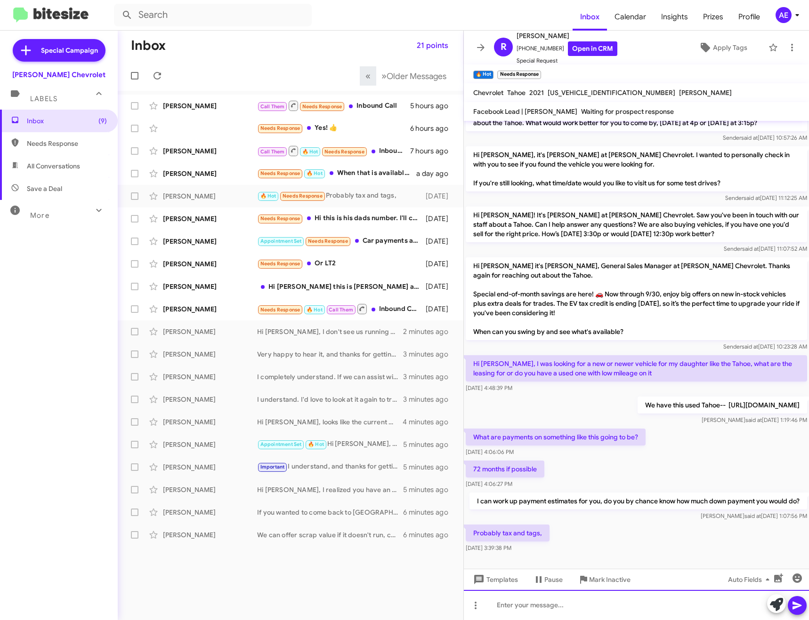
click at [591, 599] on div at bounding box center [636, 605] width 345 height 30
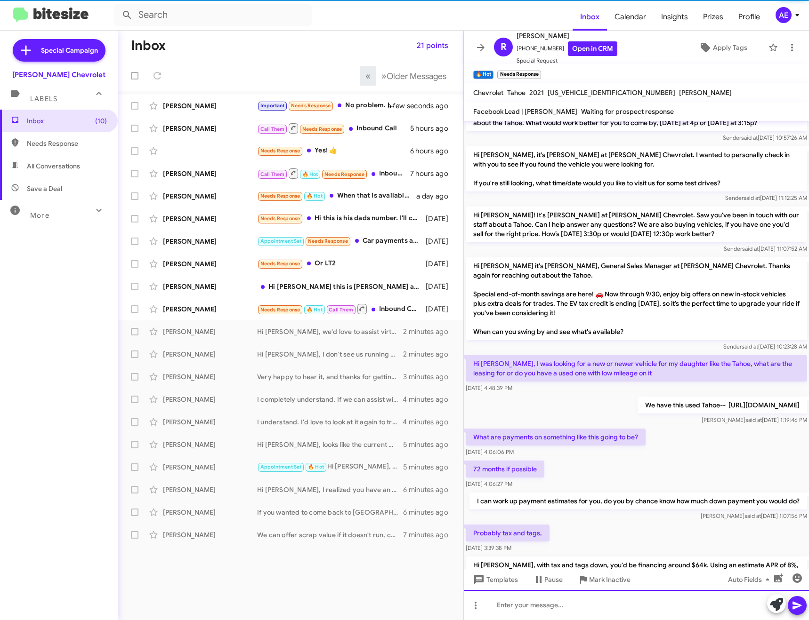
scroll to position [0, 0]
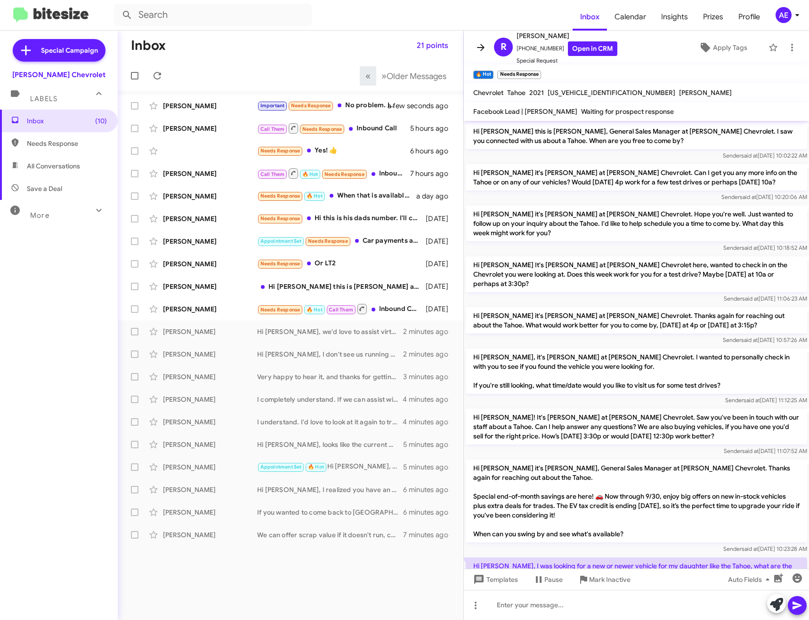
click at [484, 50] on icon at bounding box center [480, 47] width 11 height 11
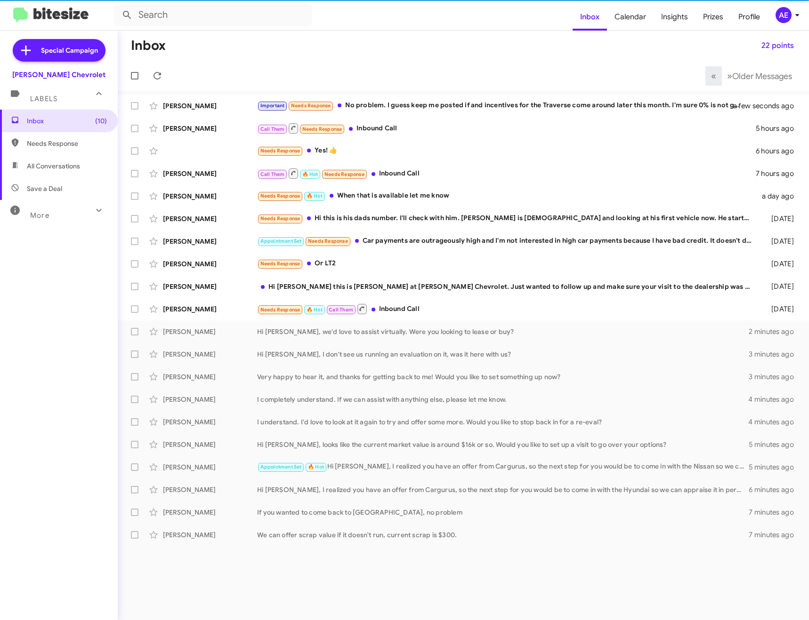
click at [478, 94] on mat-action-list "[PERSON_NAME] Important Needs Response No problem. I guess keep me posted if an…" at bounding box center [463, 319] width 691 height 456
